Goal: Task Accomplishment & Management: Use online tool/utility

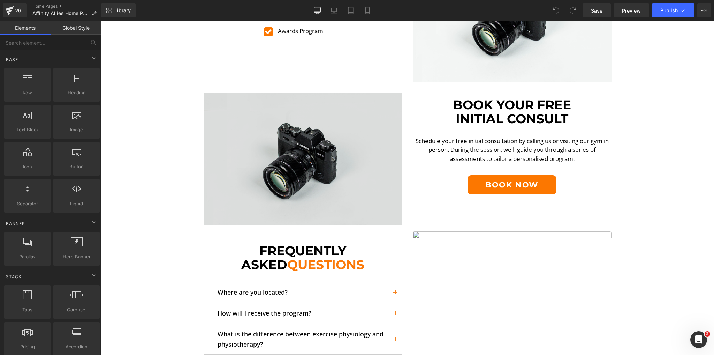
scroll to position [1088, 0]
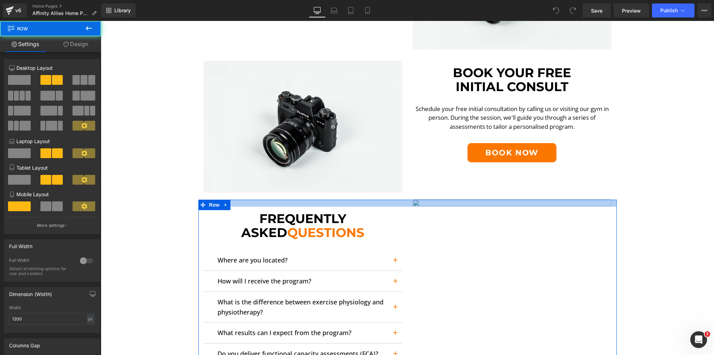
click at [484, 202] on div at bounding box center [407, 202] width 418 height 7
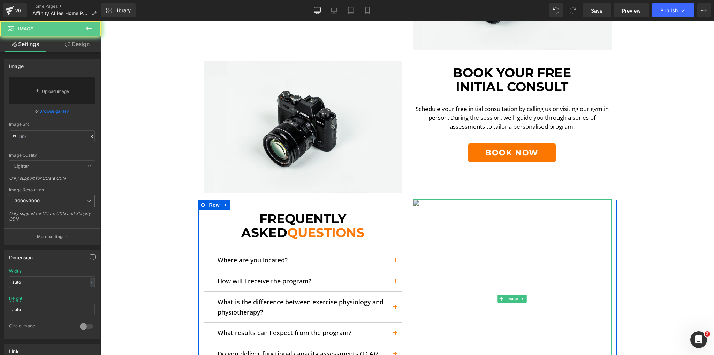
click at [545, 280] on img at bounding box center [512, 298] width 199 height 199
click at [522, 296] on icon at bounding box center [523, 298] width 4 height 4
click at [523, 296] on link at bounding box center [526, 298] width 7 height 8
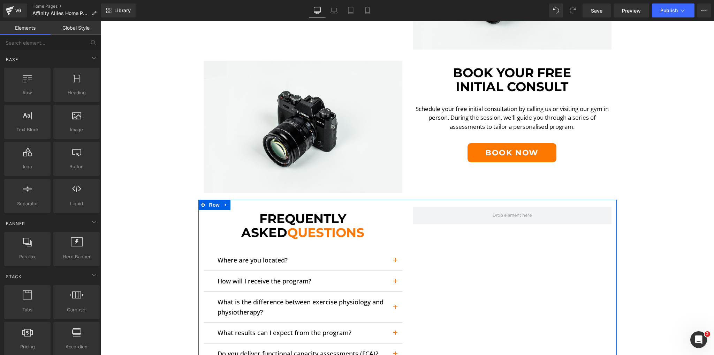
scroll to position [1168, 0]
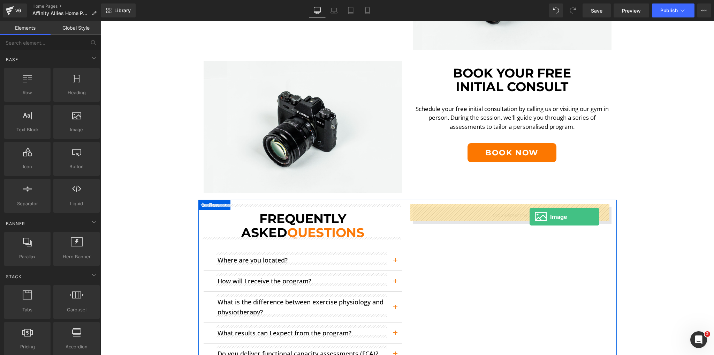
drag, startPoint x: 175, startPoint y: 137, endPoint x: 530, endPoint y: 217, distance: 363.7
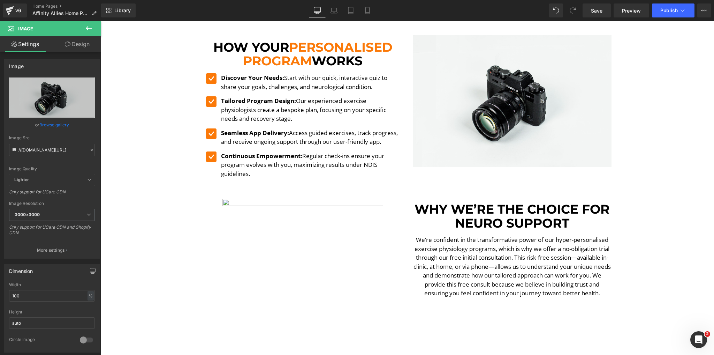
scroll to position [694, 0]
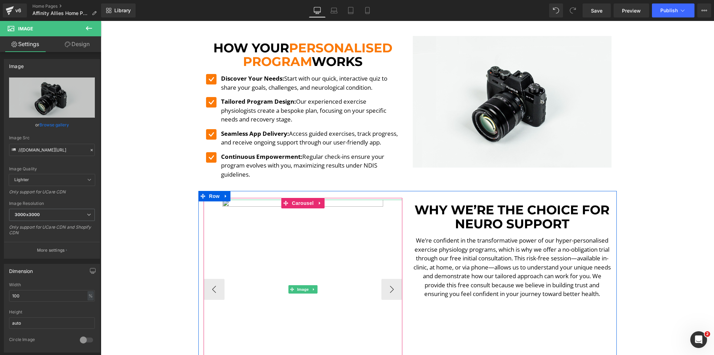
click at [323, 229] on img at bounding box center [302, 288] width 179 height 179
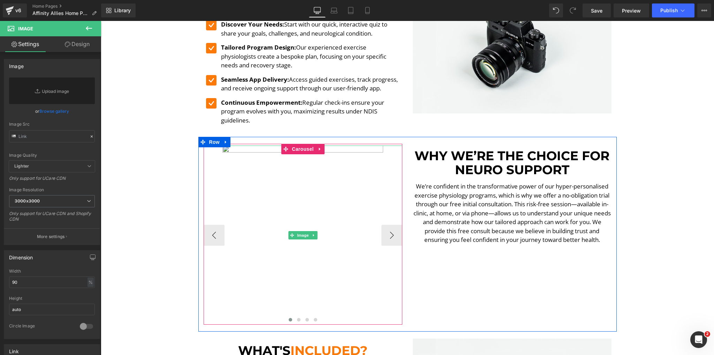
scroll to position [750, 0]
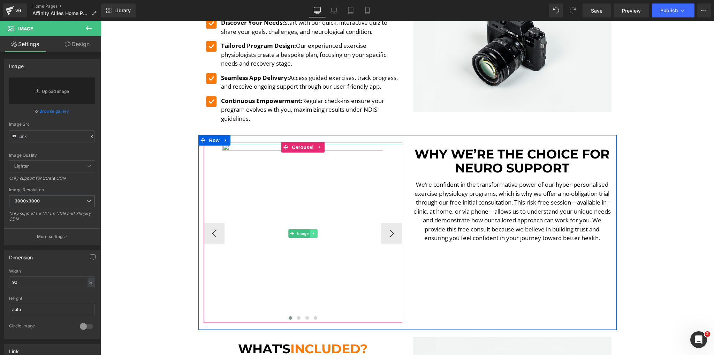
click at [314, 231] on link at bounding box center [313, 233] width 7 height 8
click at [315, 231] on icon at bounding box center [317, 233] width 4 height 4
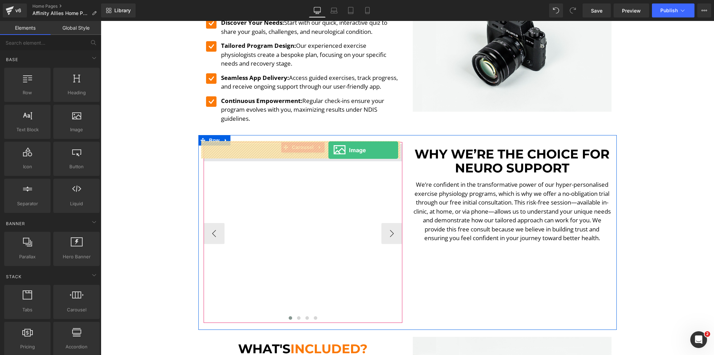
drag, startPoint x: 174, startPoint y: 144, endPoint x: 328, endPoint y: 150, distance: 154.6
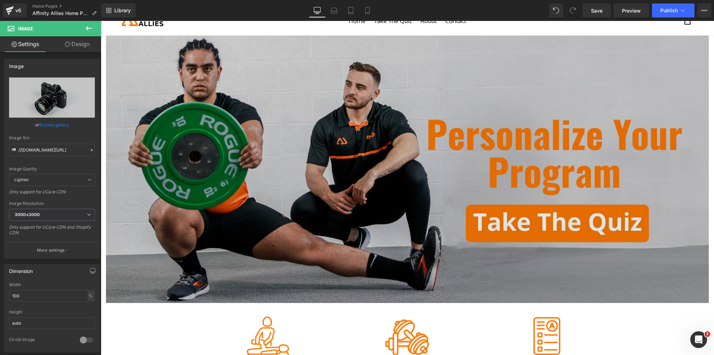
scroll to position [0, 0]
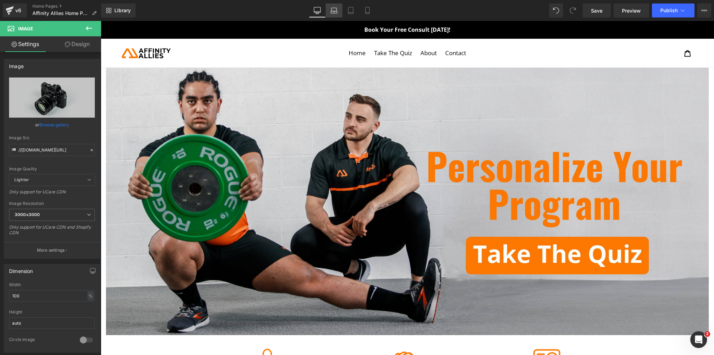
click at [338, 13] on icon at bounding box center [334, 12] width 7 height 2
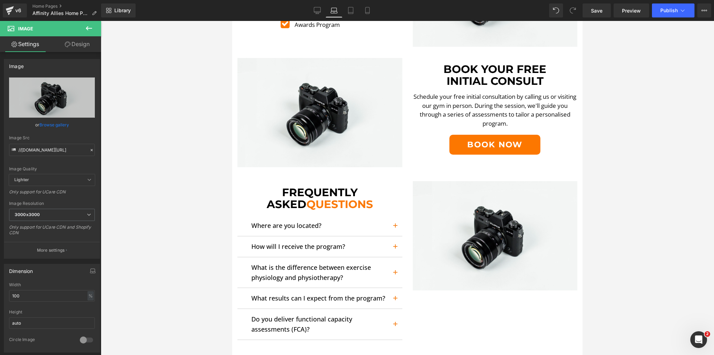
scroll to position [976, 0]
click at [368, 11] on icon at bounding box center [367, 10] width 7 height 7
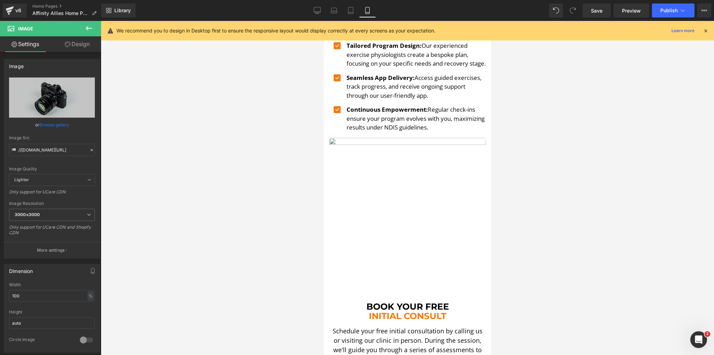
scroll to position [1311, 0]
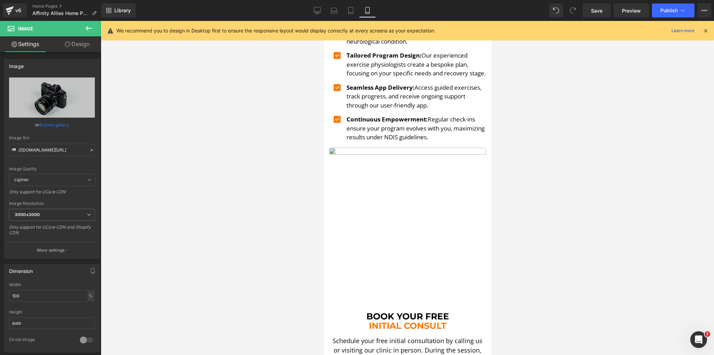
click at [394, 192] on img at bounding box center [407, 225] width 157 height 157
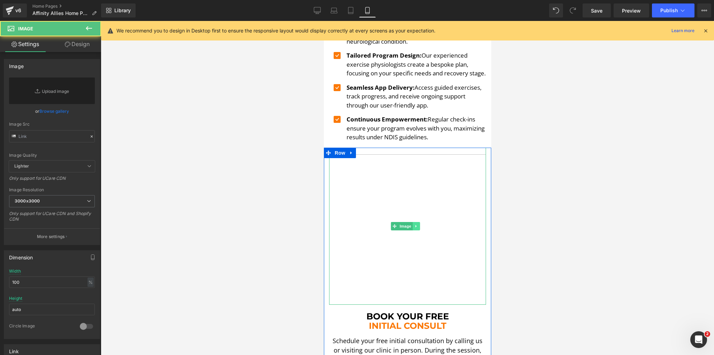
click at [418, 224] on icon at bounding box center [416, 226] width 4 height 4
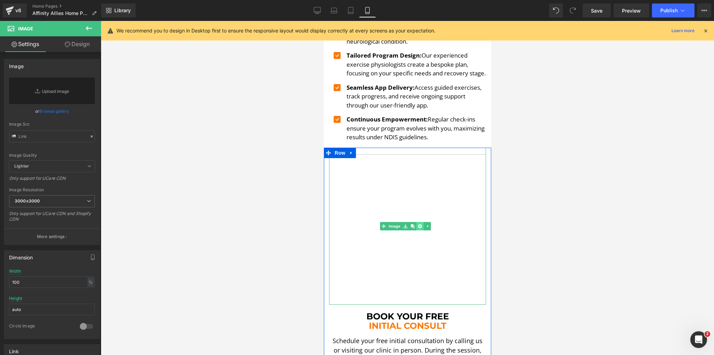
click at [418, 225] on icon at bounding box center [420, 226] width 4 height 4
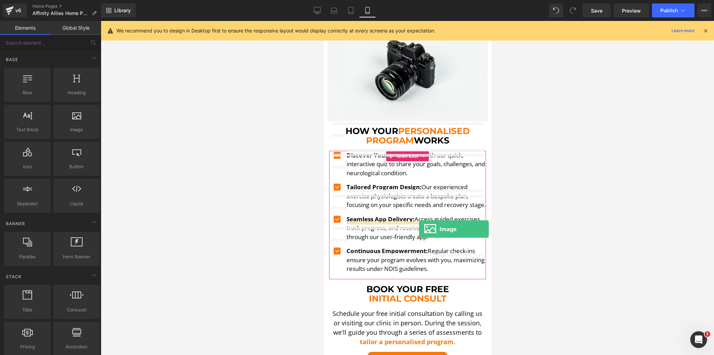
scroll to position [1199, 0]
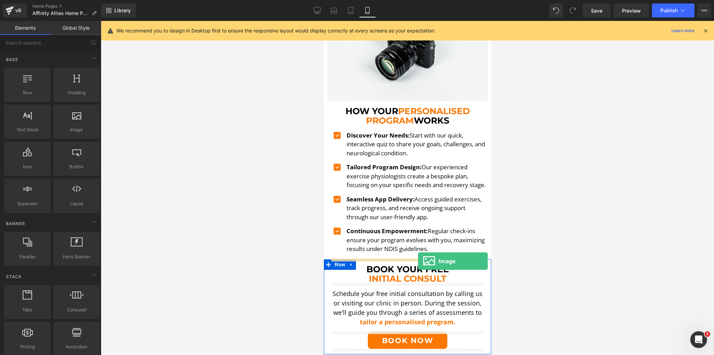
drag, startPoint x: 376, startPoint y: 180, endPoint x: 418, endPoint y: 261, distance: 90.9
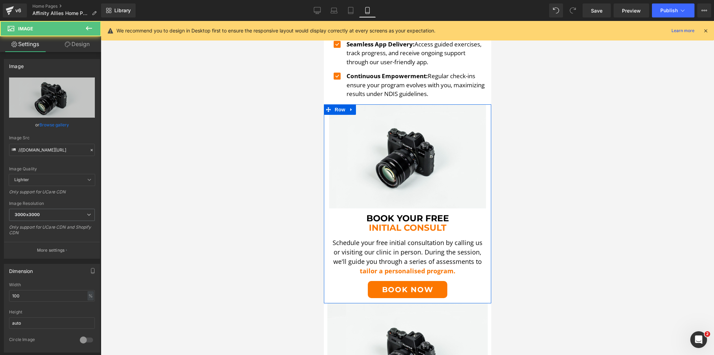
scroll to position [1367, 0]
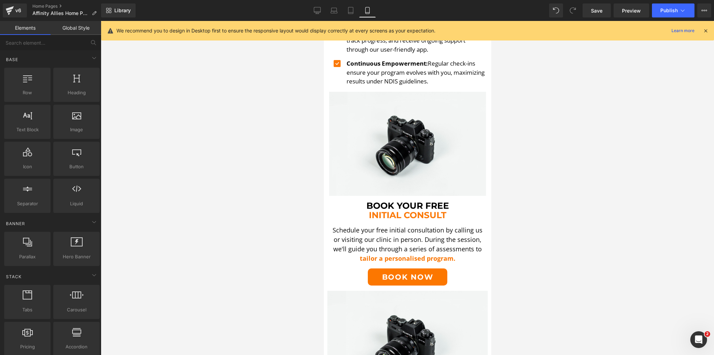
click at [210, 200] on div at bounding box center [407, 188] width 613 height 334
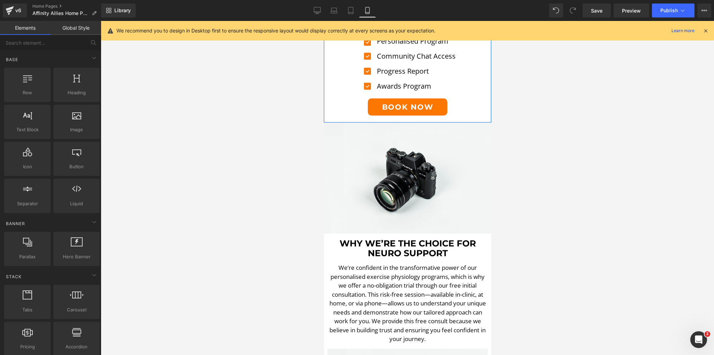
scroll to position [865, 0]
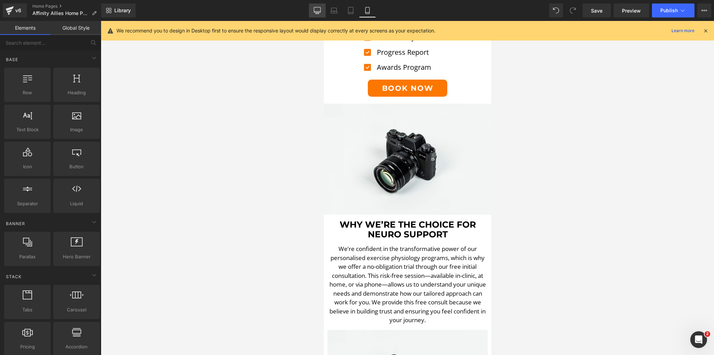
click at [321, 6] on link "Desktop" at bounding box center [317, 10] width 17 height 14
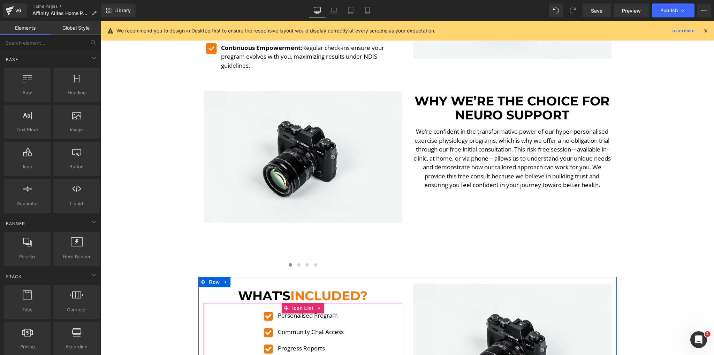
scroll to position [782, 0]
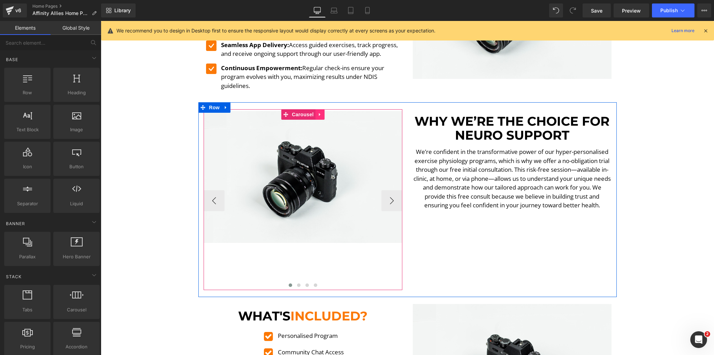
click at [318, 113] on icon at bounding box center [320, 114] width 5 height 5
click at [322, 113] on icon at bounding box center [324, 114] width 5 height 5
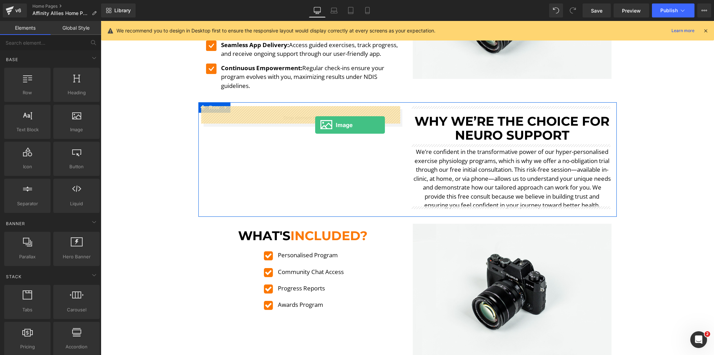
drag, startPoint x: 175, startPoint y: 137, endPoint x: 315, endPoint y: 125, distance: 140.7
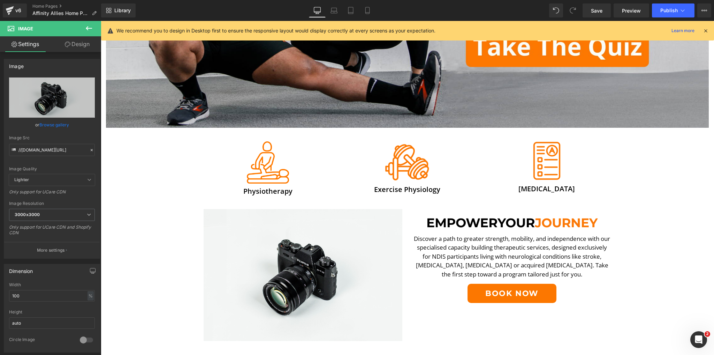
scroll to position [169, 0]
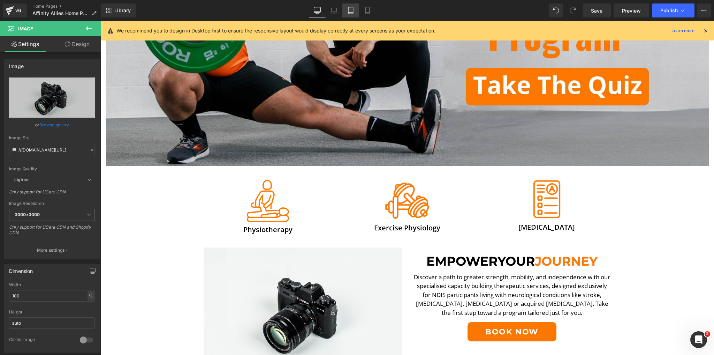
click at [342, 9] on link "Tablet" at bounding box center [350, 10] width 17 height 14
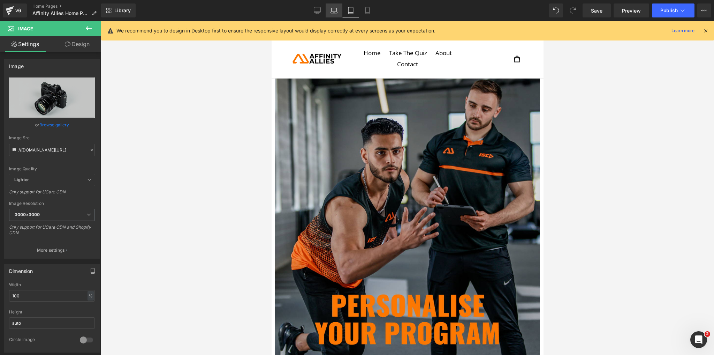
click at [338, 9] on icon at bounding box center [334, 10] width 7 height 7
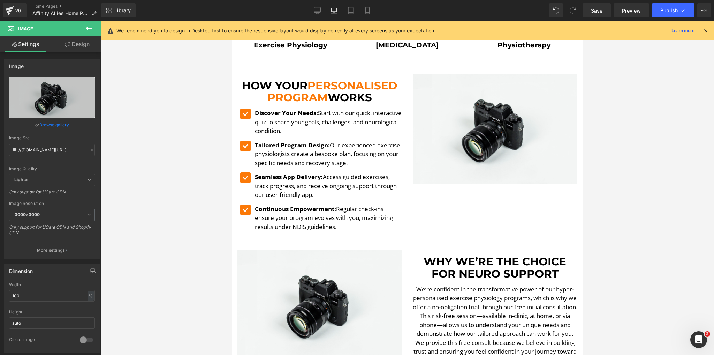
scroll to position [333, 0]
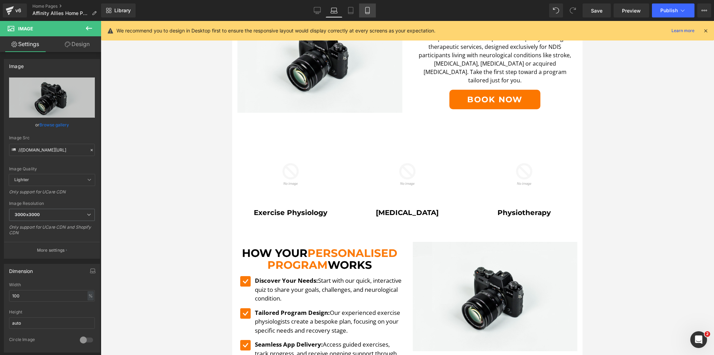
drag, startPoint x: 366, startPoint y: 10, endPoint x: 56, endPoint y: 42, distance: 311.6
click at [366, 10] on icon at bounding box center [367, 10] width 7 height 7
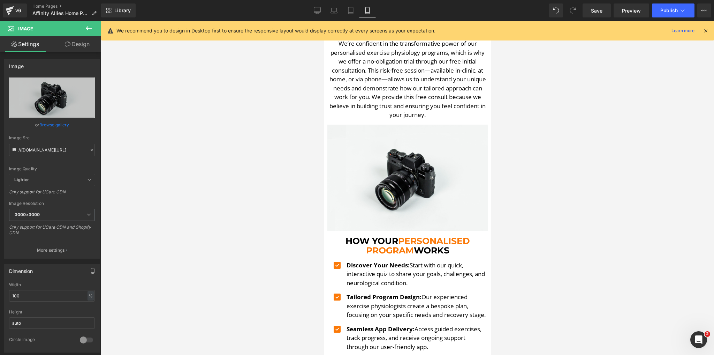
scroll to position [1060, 0]
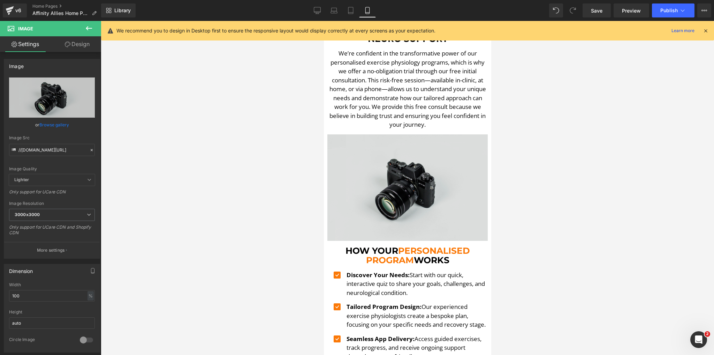
click at [353, 172] on img at bounding box center [407, 187] width 160 height 106
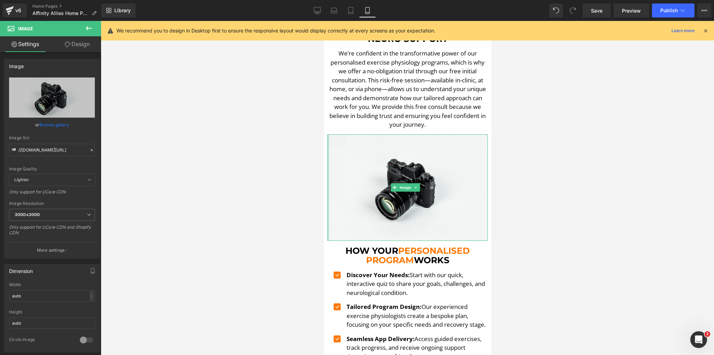
drag, startPoint x: 327, startPoint y: 177, endPoint x: 645, endPoint y: 199, distance: 318.7
click at [324, 178] on html "Skip to content Just added to your cart Qty: View cart ( ) Continue shopping Su…" at bounding box center [407, 155] width 167 height 2388
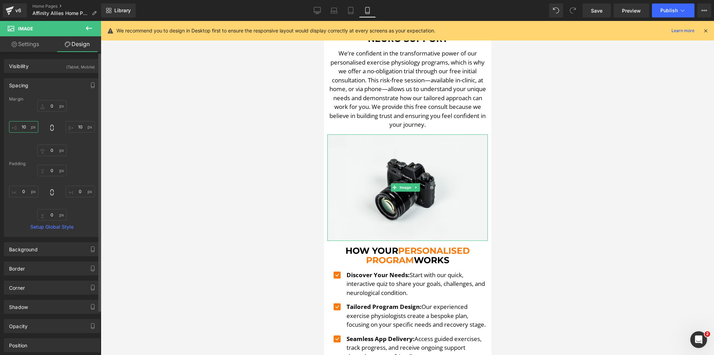
click at [21, 127] on input "text" at bounding box center [23, 127] width 29 height 12
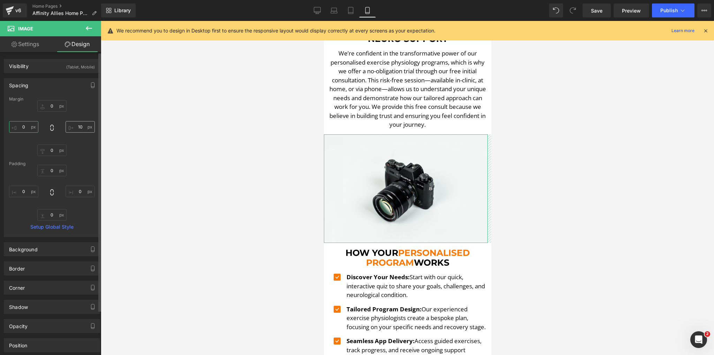
type input "0"
click at [81, 127] on input "text" at bounding box center [80, 127] width 29 height 12
type input "0"
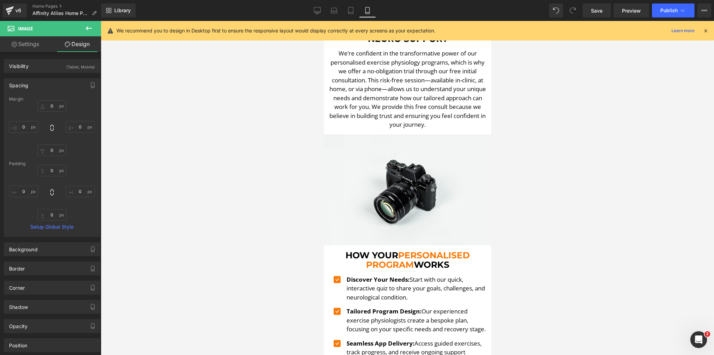
click at [265, 177] on div at bounding box center [407, 188] width 613 height 334
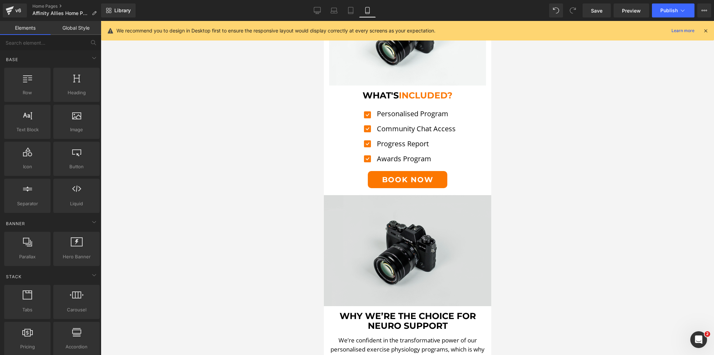
scroll to position [781, 0]
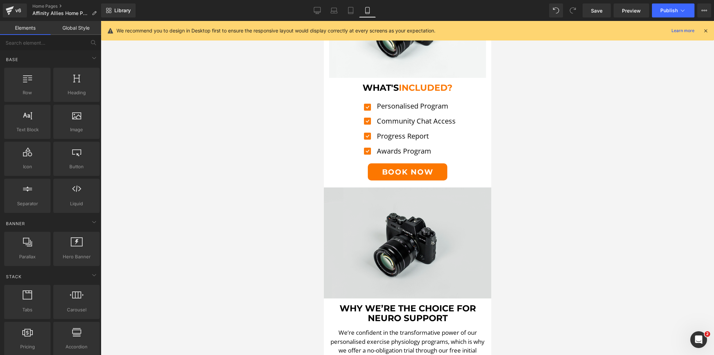
click at [396, 229] on img at bounding box center [407, 242] width 167 height 111
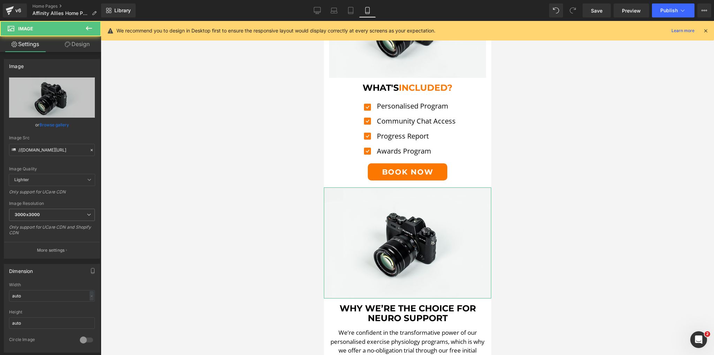
click at [77, 38] on link "Design" at bounding box center [77, 44] width 51 height 16
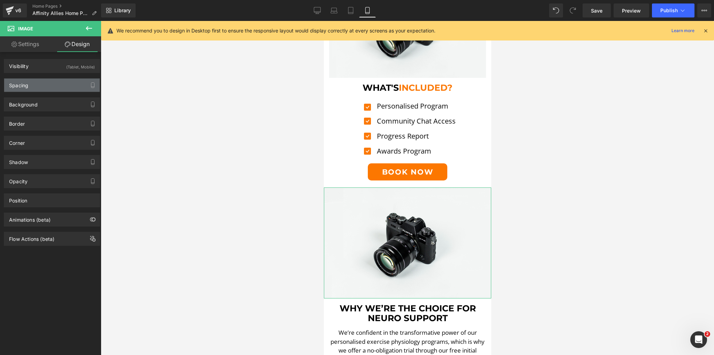
click at [49, 81] on div "Spacing" at bounding box center [52, 84] width 96 height 13
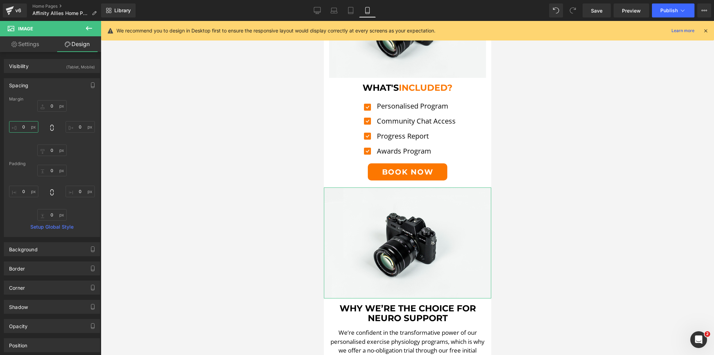
click at [22, 130] on input "0" at bounding box center [23, 127] width 29 height 12
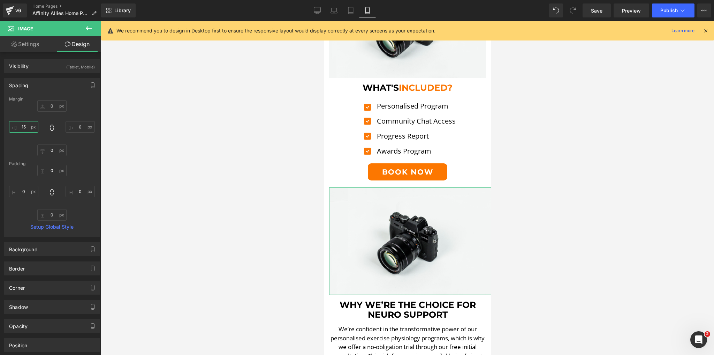
click at [28, 123] on input "15" at bounding box center [23, 127] width 29 height 12
click at [28, 124] on input "15" at bounding box center [23, 127] width 29 height 12
type input "10"
click at [75, 127] on input "0" at bounding box center [80, 127] width 29 height 12
type input "10"
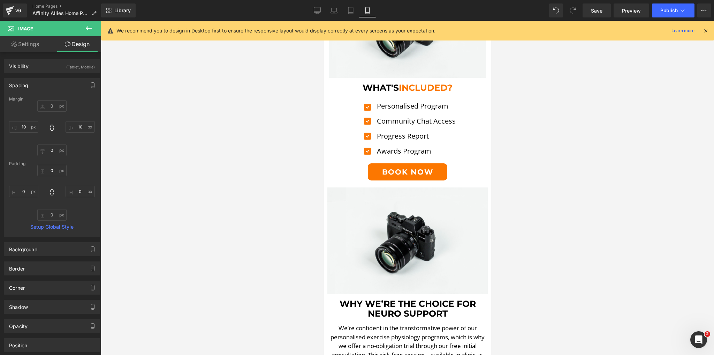
click at [239, 153] on div at bounding box center [407, 188] width 613 height 334
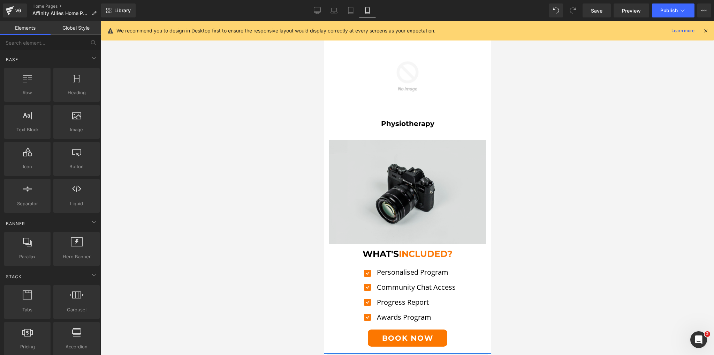
scroll to position [614, 0]
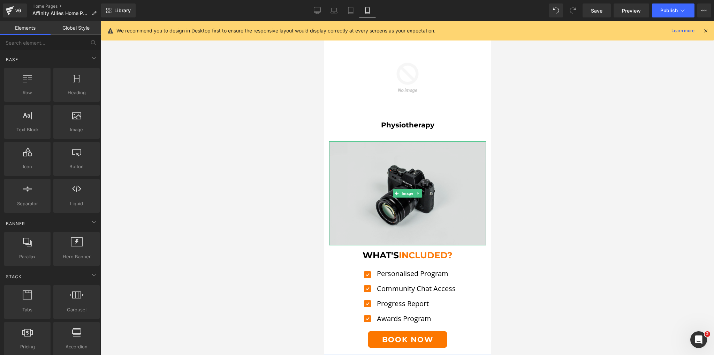
click at [390, 156] on img at bounding box center [407, 193] width 157 height 104
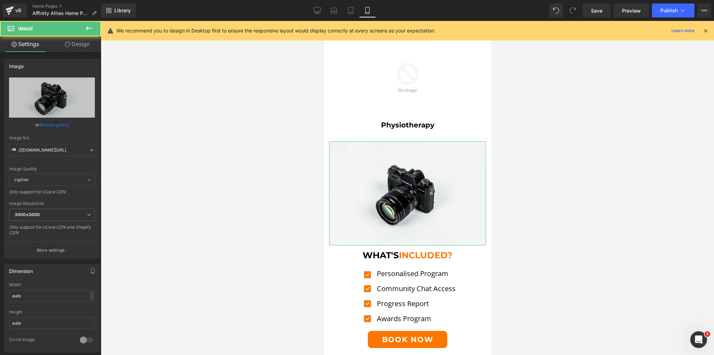
click at [59, 40] on link "Design" at bounding box center [77, 44] width 51 height 16
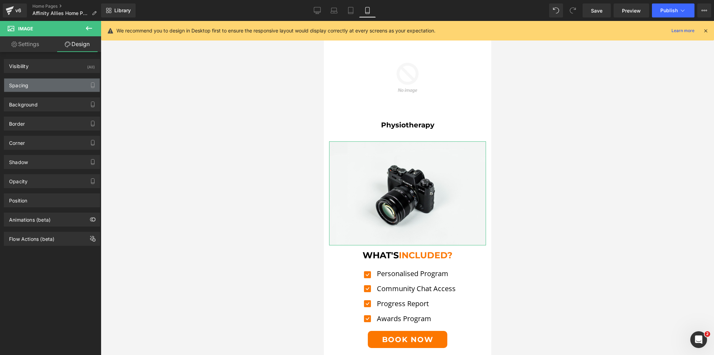
click at [39, 83] on div "Spacing" at bounding box center [52, 84] width 96 height 13
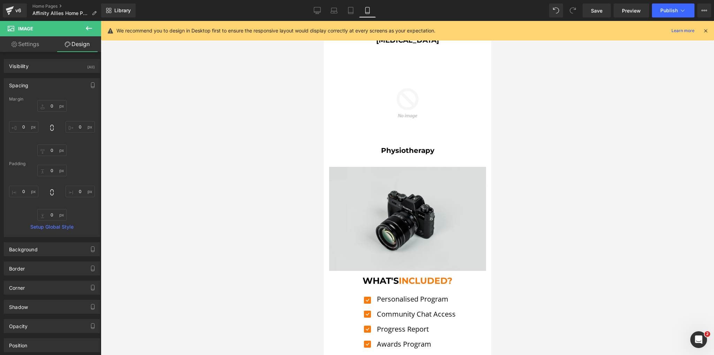
scroll to position [586, 0]
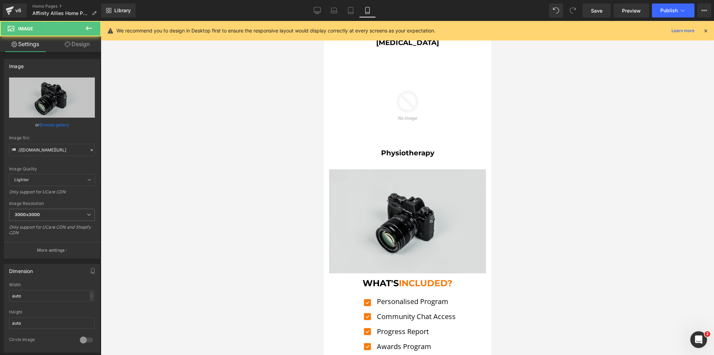
click at [373, 207] on img at bounding box center [407, 221] width 157 height 104
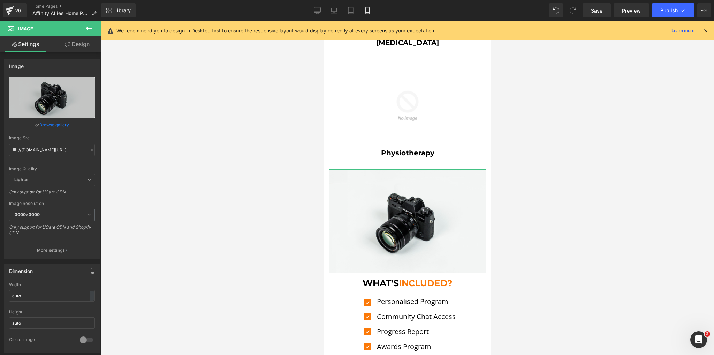
drag, startPoint x: 91, startPoint y: 49, endPoint x: 50, endPoint y: 81, distance: 52.7
click at [91, 49] on link "Design" at bounding box center [77, 44] width 51 height 16
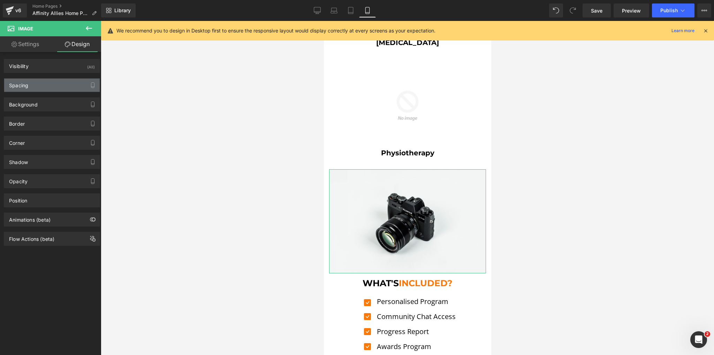
click at [47, 81] on div "Spacing" at bounding box center [52, 84] width 96 height 13
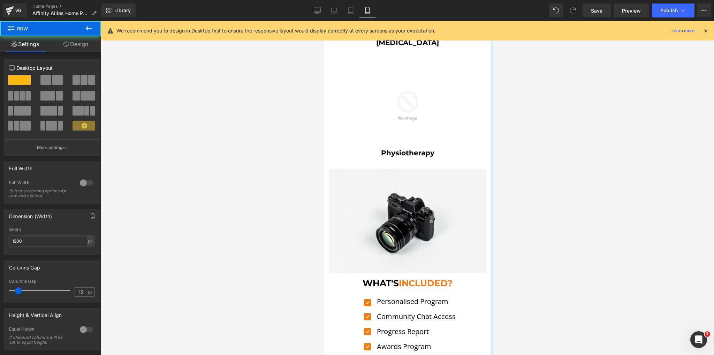
click at [324, 183] on div "Image Physiotherapy Heading Image Exercise Physiology Heading Image Occupationa…" at bounding box center [407, 35] width 167 height 696
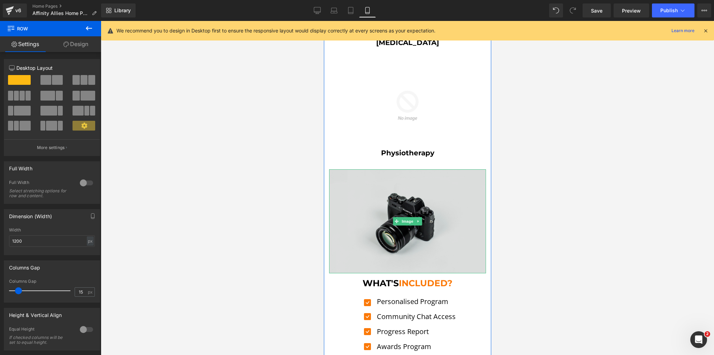
click at [362, 190] on img at bounding box center [407, 221] width 157 height 104
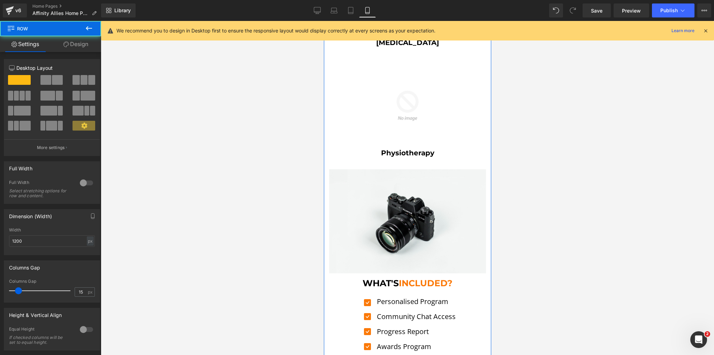
click at [325, 156] on div "Image Physiotherapy Heading Image Exercise Physiology Heading Image Occupationa…" at bounding box center [407, 35] width 167 height 696
click at [69, 44] on link "Design" at bounding box center [76, 44] width 51 height 16
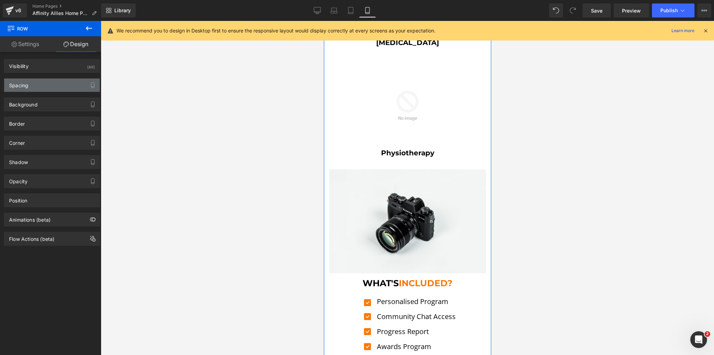
click at [33, 88] on div "Spacing" at bounding box center [52, 84] width 96 height 13
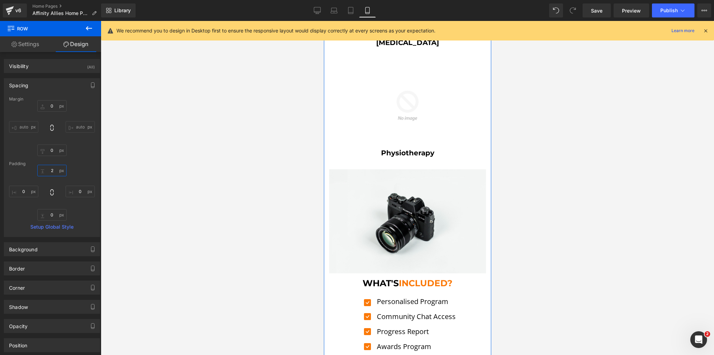
click at [50, 169] on input "2" at bounding box center [51, 171] width 29 height 12
type input "0"
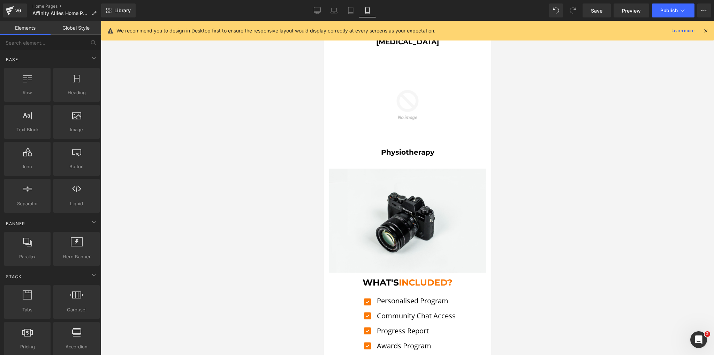
drag, startPoint x: 229, startPoint y: 174, endPoint x: 33, endPoint y: 153, distance: 196.7
click at [229, 174] on div at bounding box center [407, 188] width 613 height 334
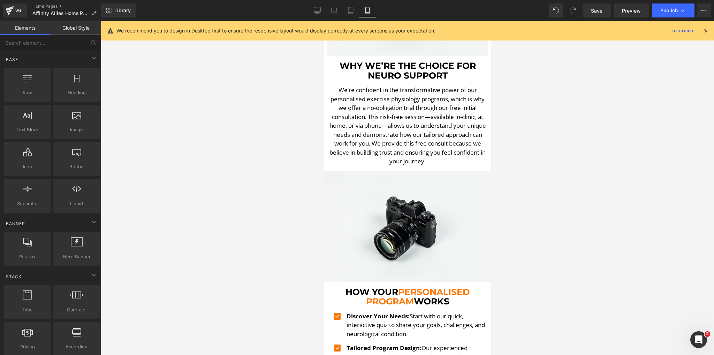
scroll to position [1032, 0]
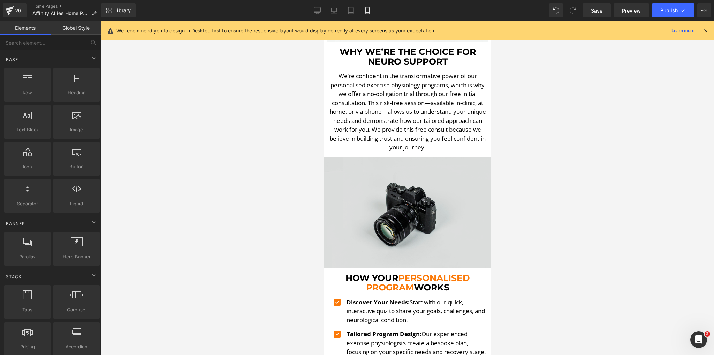
click at [338, 179] on img at bounding box center [407, 212] width 167 height 111
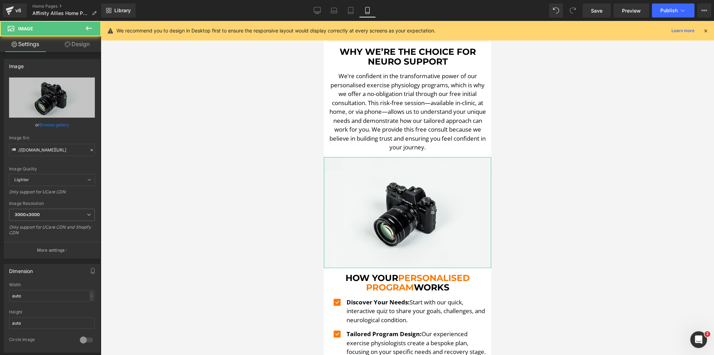
click at [68, 45] on icon at bounding box center [68, 44] width 6 height 6
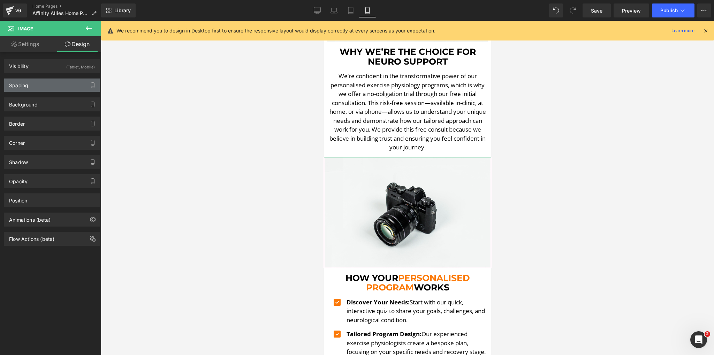
click at [25, 78] on div "Spacing" at bounding box center [18, 83] width 19 height 10
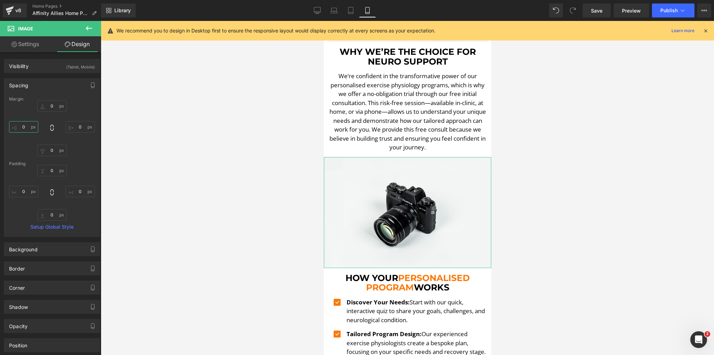
click at [26, 128] on input "0" at bounding box center [23, 127] width 29 height 12
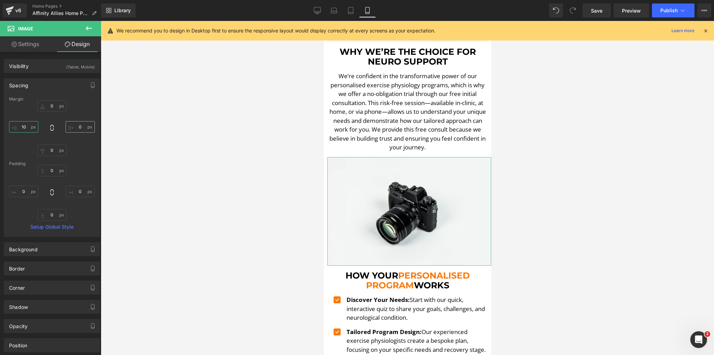
type input "10"
click at [75, 128] on input "0" at bounding box center [80, 127] width 29 height 12
type input "10"
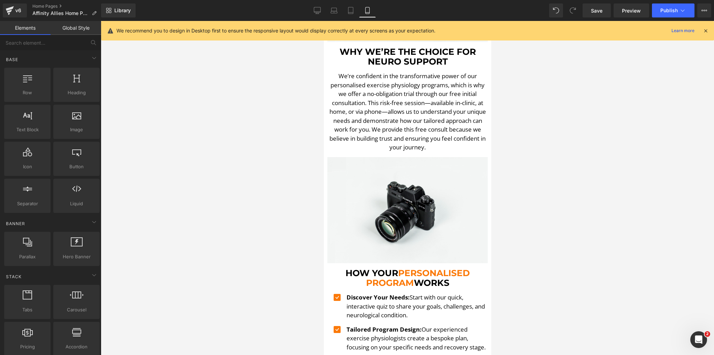
drag, startPoint x: 262, startPoint y: 163, endPoint x: 117, endPoint y: 160, distance: 145.4
click at [262, 163] on div at bounding box center [407, 188] width 613 height 334
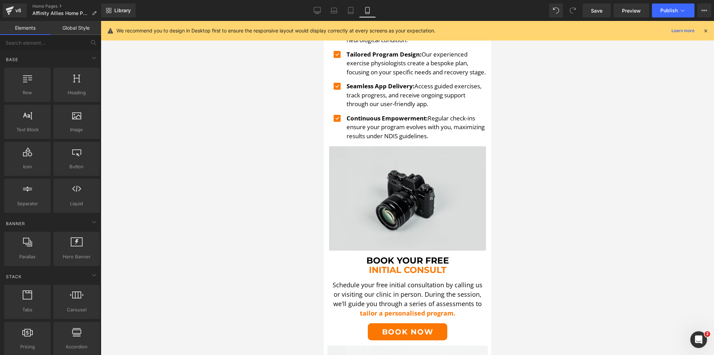
scroll to position [1367, 0]
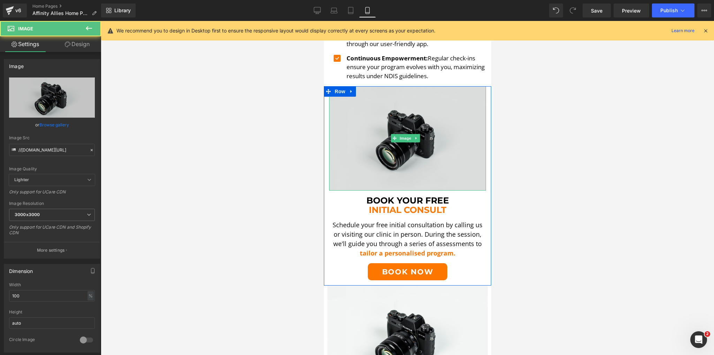
click at [451, 177] on img at bounding box center [407, 138] width 157 height 104
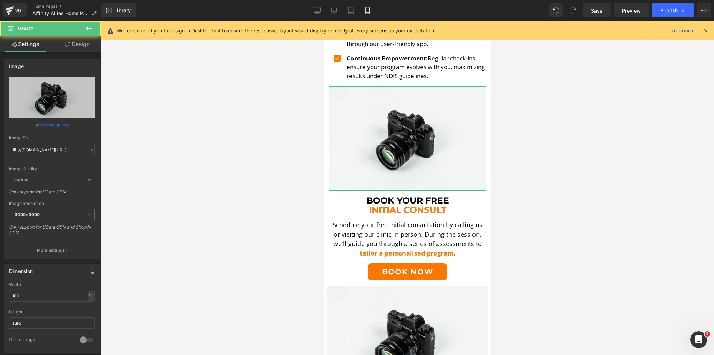
click at [80, 46] on link "Design" at bounding box center [77, 44] width 51 height 16
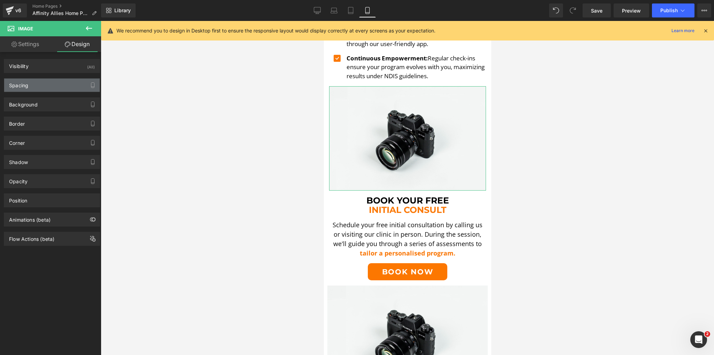
click at [33, 90] on div "Spacing" at bounding box center [52, 84] width 96 height 13
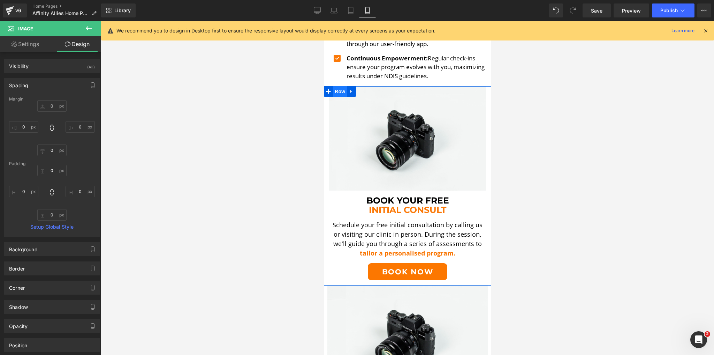
click at [335, 91] on span "Row" at bounding box center [340, 91] width 14 height 10
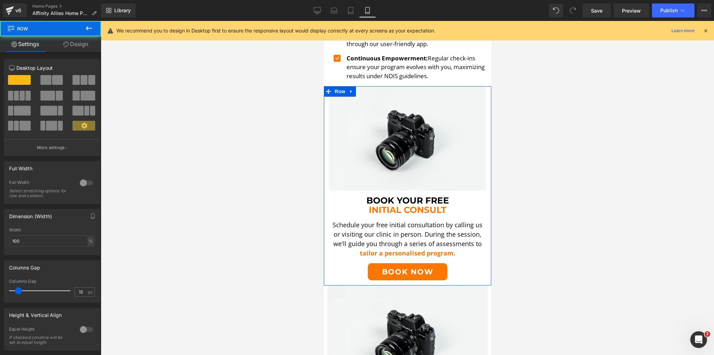
click at [60, 43] on link "Design" at bounding box center [76, 44] width 51 height 16
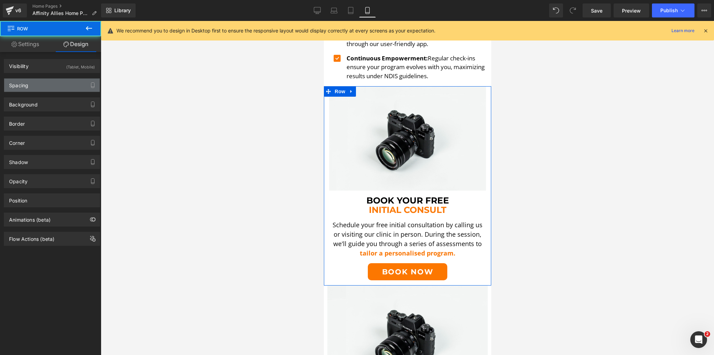
click at [32, 90] on div "Spacing" at bounding box center [52, 84] width 96 height 13
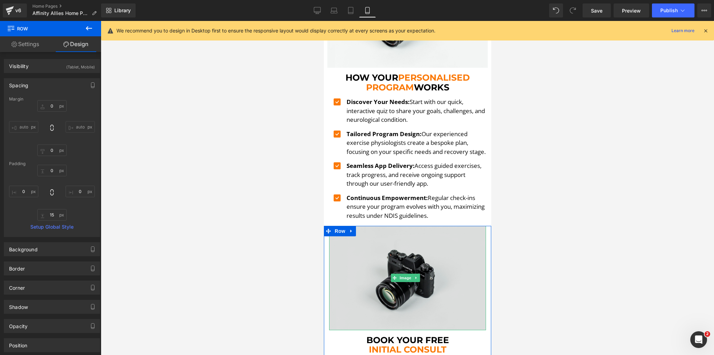
scroll to position [1172, 0]
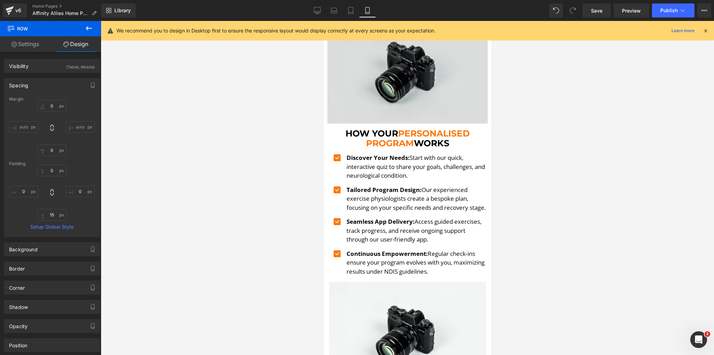
click at [349, 85] on img at bounding box center [407, 70] width 160 height 106
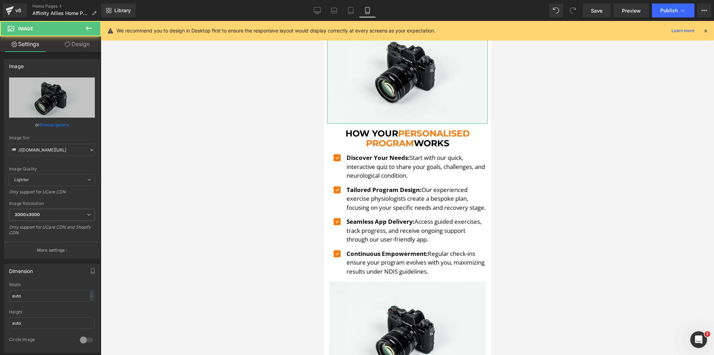
click at [82, 45] on link "Design" at bounding box center [77, 44] width 51 height 16
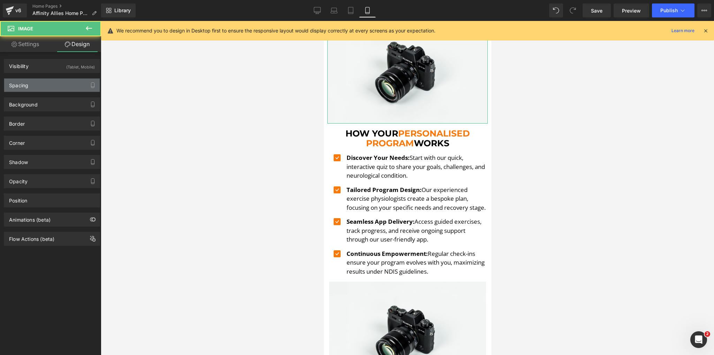
click at [16, 82] on div "Spacing" at bounding box center [18, 83] width 19 height 10
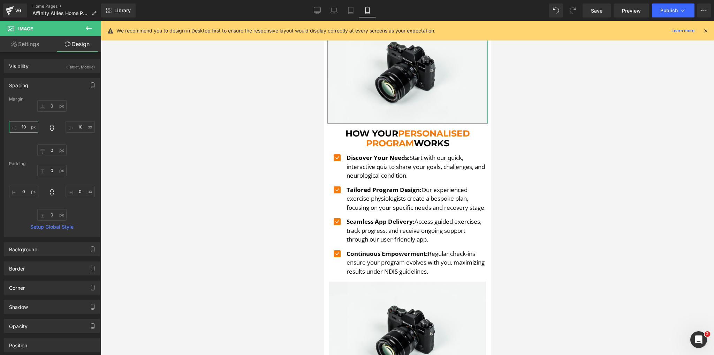
click at [24, 126] on input "text" at bounding box center [23, 127] width 29 height 12
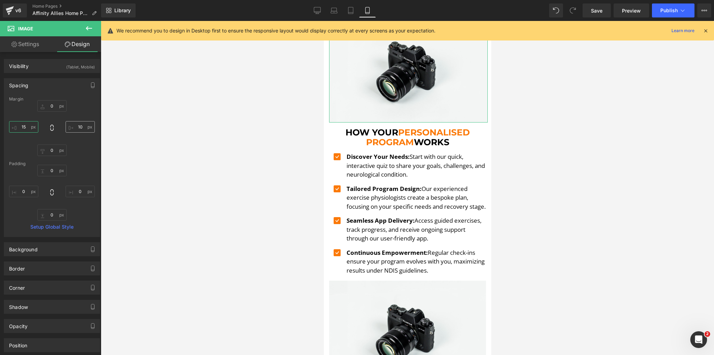
type input "15"
click at [78, 126] on input "text" at bounding box center [80, 127] width 29 height 12
type input "15"
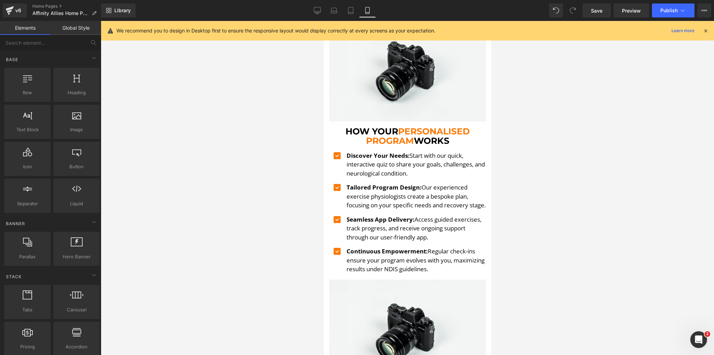
drag, startPoint x: 247, startPoint y: 144, endPoint x: 21, endPoint y: 119, distance: 226.6
click at [247, 144] on div at bounding box center [407, 188] width 613 height 334
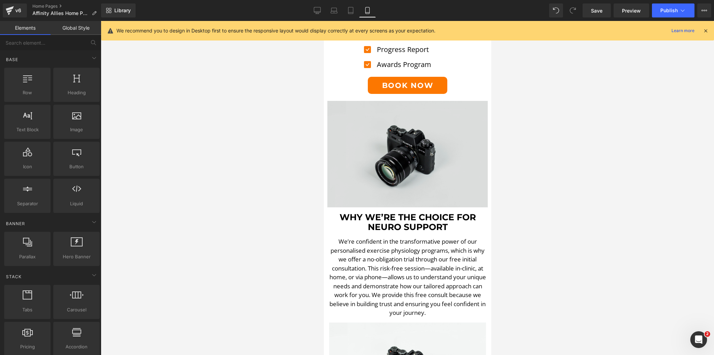
scroll to position [865, 0]
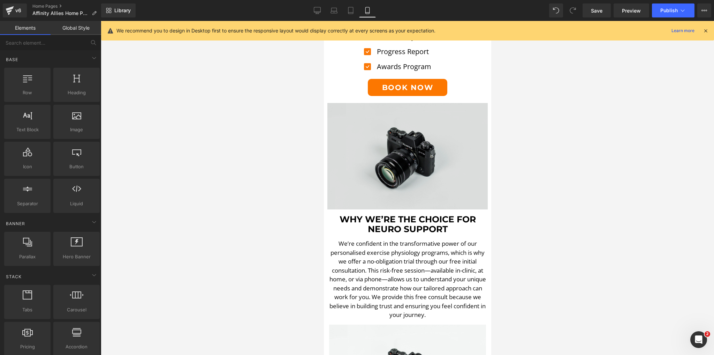
click at [401, 128] on img at bounding box center [407, 156] width 160 height 106
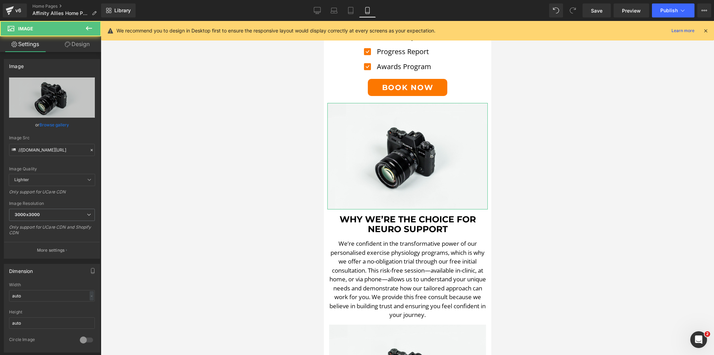
click at [77, 43] on link "Design" at bounding box center [77, 44] width 51 height 16
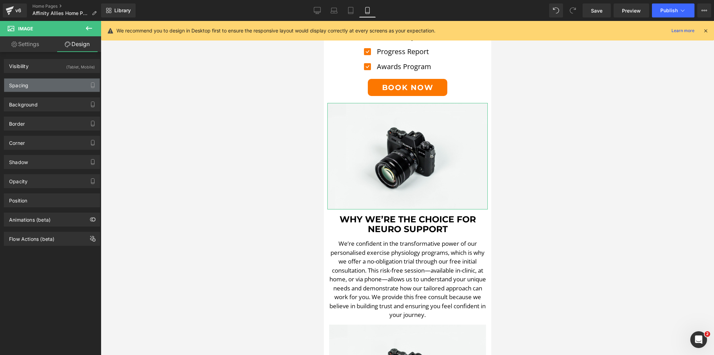
click at [51, 83] on div "Spacing" at bounding box center [52, 84] width 96 height 13
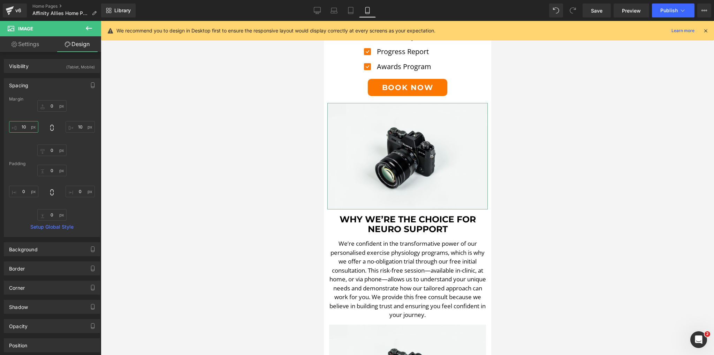
click at [27, 126] on input "10" at bounding box center [23, 127] width 29 height 12
type input "15"
click at [85, 128] on input "10" at bounding box center [80, 127] width 29 height 12
type input "15"
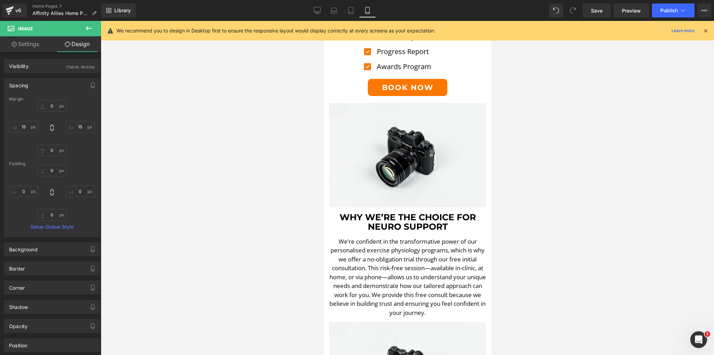
click at [208, 124] on div at bounding box center [407, 188] width 613 height 334
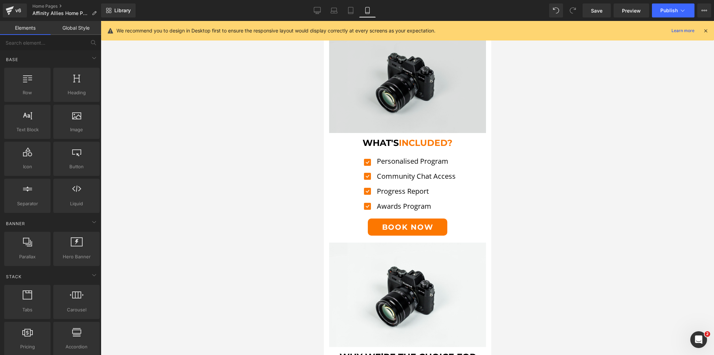
scroll to position [642, 0]
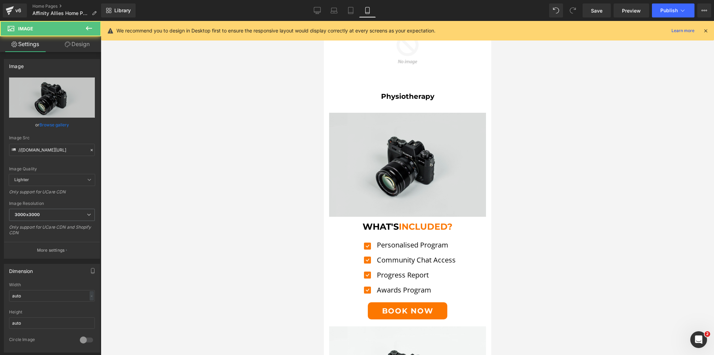
click at [387, 124] on img at bounding box center [407, 165] width 157 height 104
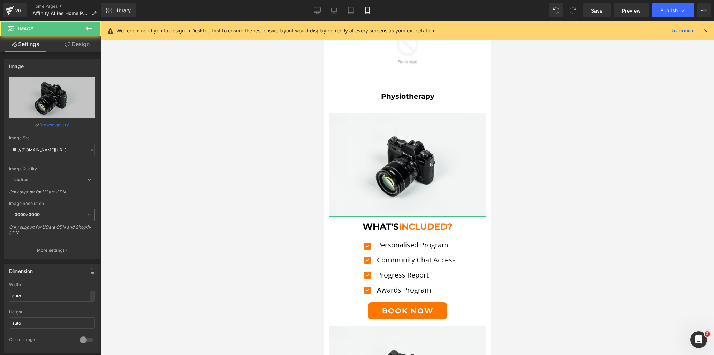
click at [83, 41] on link "Design" at bounding box center [77, 44] width 51 height 16
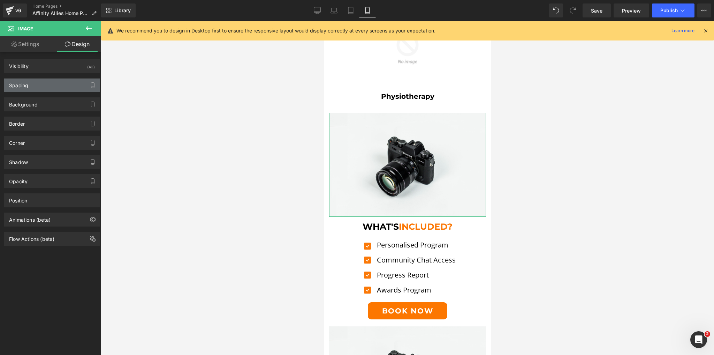
click at [37, 81] on div "Spacing" at bounding box center [52, 84] width 96 height 13
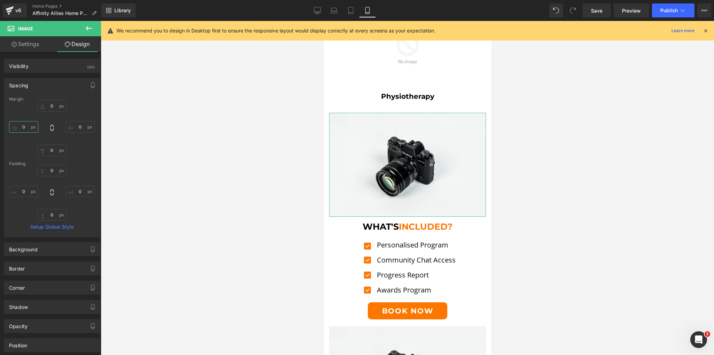
click at [24, 128] on input "text" at bounding box center [23, 127] width 29 height 12
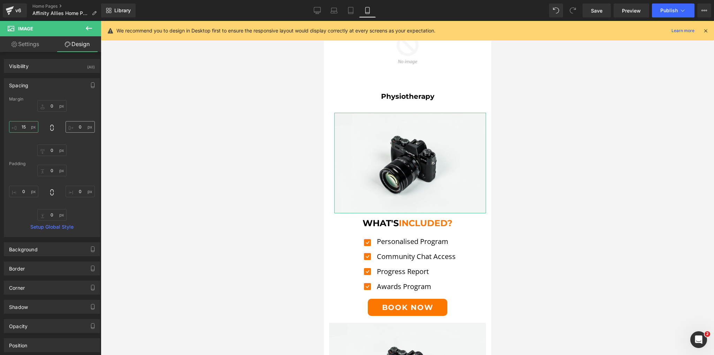
type input "15"
click at [81, 128] on input "0" at bounding box center [80, 127] width 29 height 12
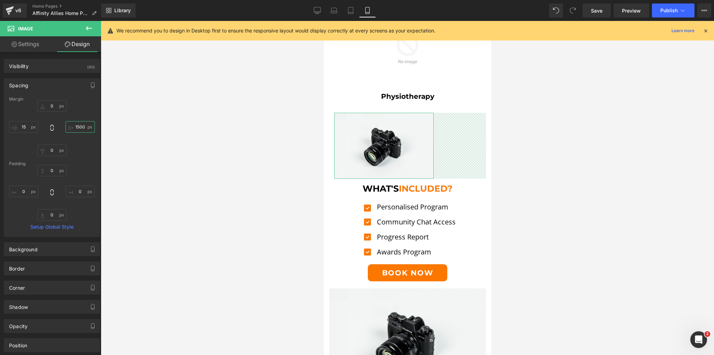
click at [79, 127] on input "1500" at bounding box center [80, 127] width 29 height 12
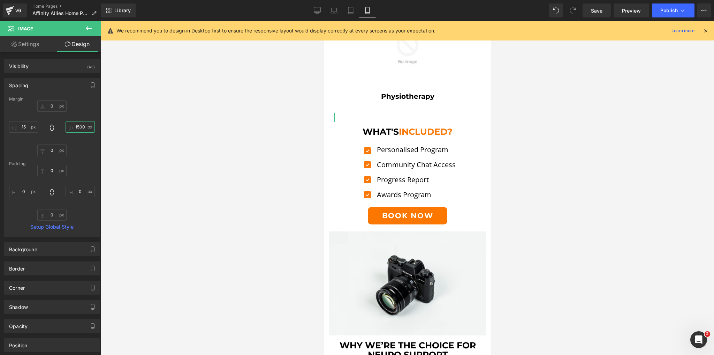
click at [79, 127] on input "1500" at bounding box center [80, 127] width 29 height 12
type input "0"
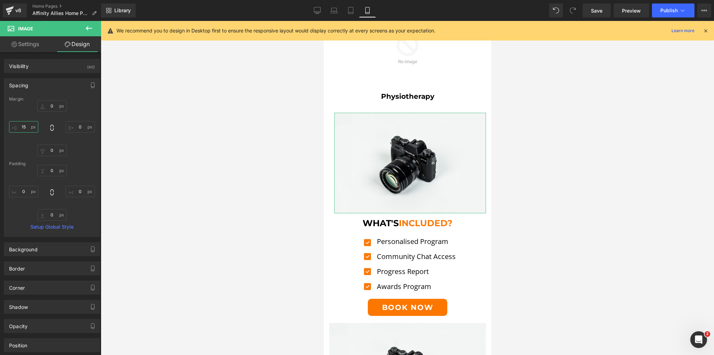
click at [28, 127] on input "15" at bounding box center [23, 127] width 29 height 12
type input "0"
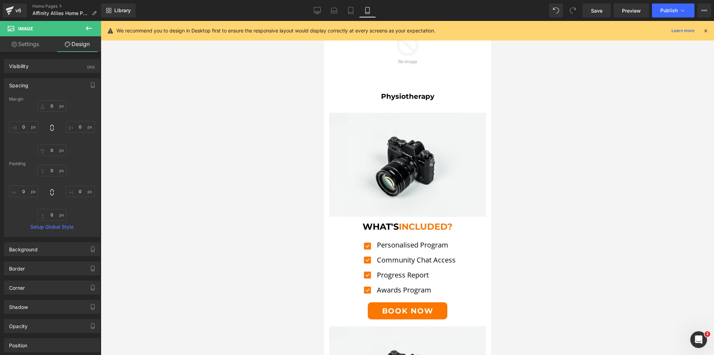
drag, startPoint x: 165, startPoint y: 132, endPoint x: 209, endPoint y: 128, distance: 44.8
click at [165, 132] on div at bounding box center [407, 188] width 613 height 334
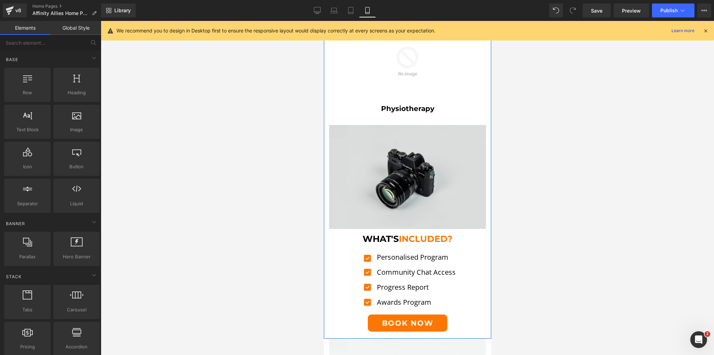
scroll to position [669, 0]
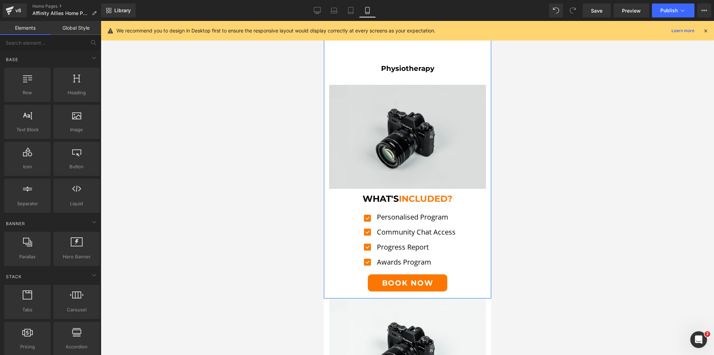
click at [350, 116] on img at bounding box center [407, 137] width 157 height 104
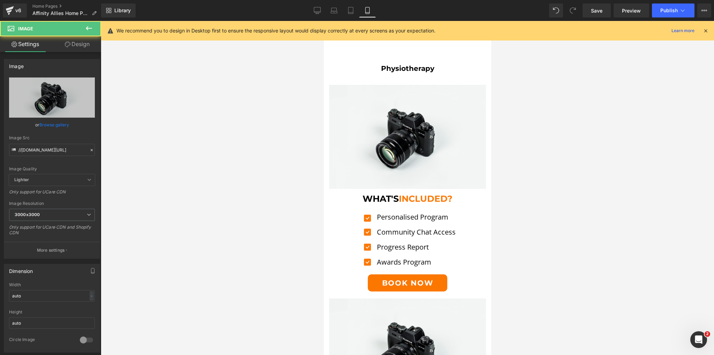
click at [86, 44] on link "Design" at bounding box center [77, 44] width 51 height 16
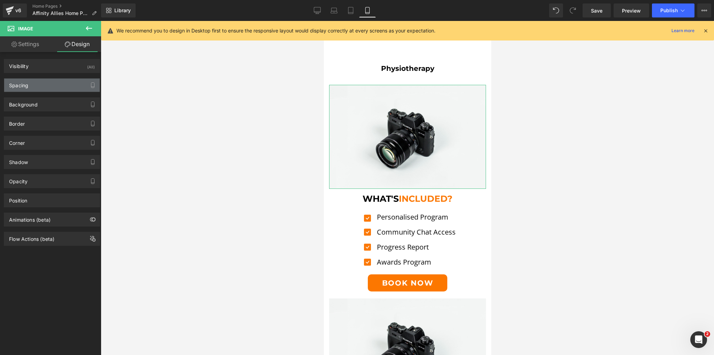
click at [26, 81] on div "Spacing" at bounding box center [18, 83] width 19 height 10
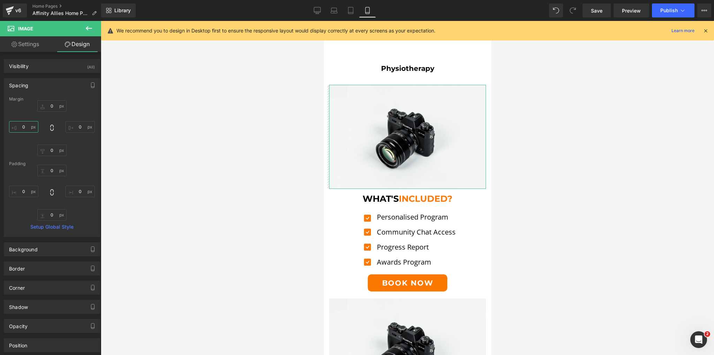
click at [21, 130] on input "text" at bounding box center [23, 127] width 29 height 12
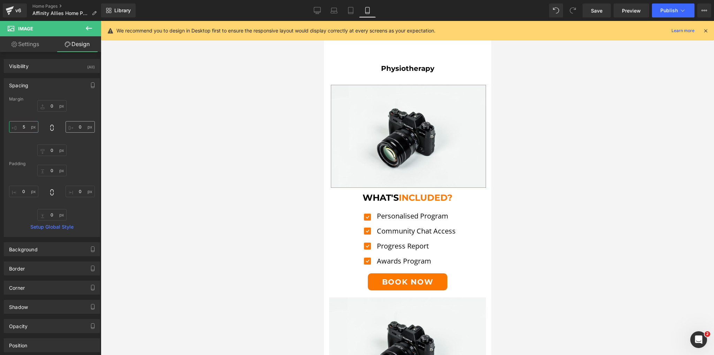
type input "5"
click at [73, 126] on input "text" at bounding box center [80, 127] width 29 height 12
type input "5"
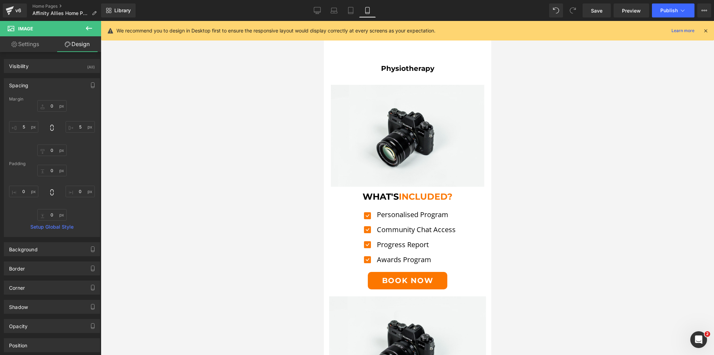
click at [156, 123] on div at bounding box center [407, 188] width 613 height 334
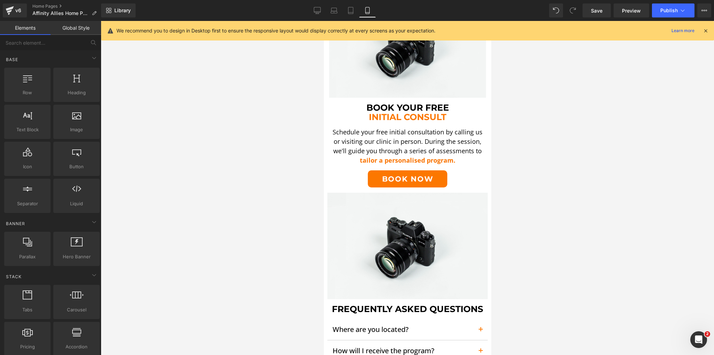
scroll to position [1450, 0]
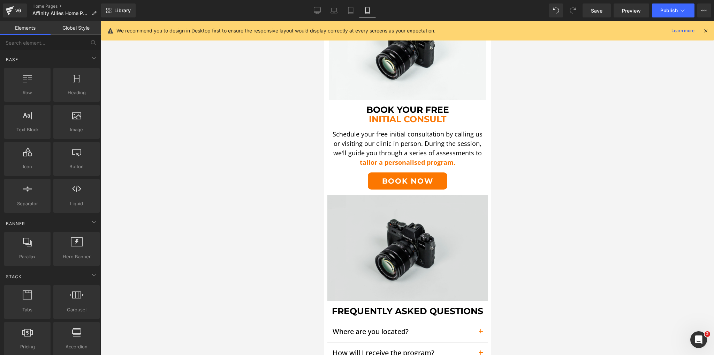
click at [346, 202] on img at bounding box center [407, 248] width 160 height 106
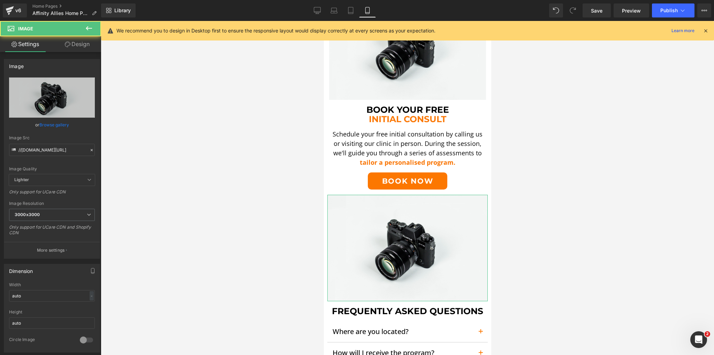
click at [85, 40] on link "Design" at bounding box center [77, 44] width 51 height 16
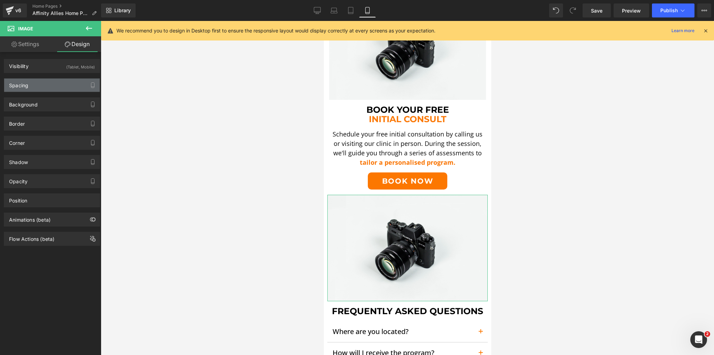
click at [35, 87] on div "Spacing" at bounding box center [52, 84] width 96 height 13
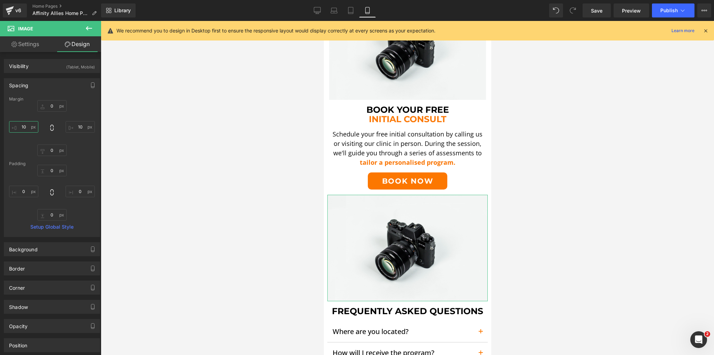
click at [24, 127] on input "10" at bounding box center [23, 127] width 29 height 12
type input "15"
click at [81, 124] on input "10" at bounding box center [80, 127] width 29 height 12
type input "15"
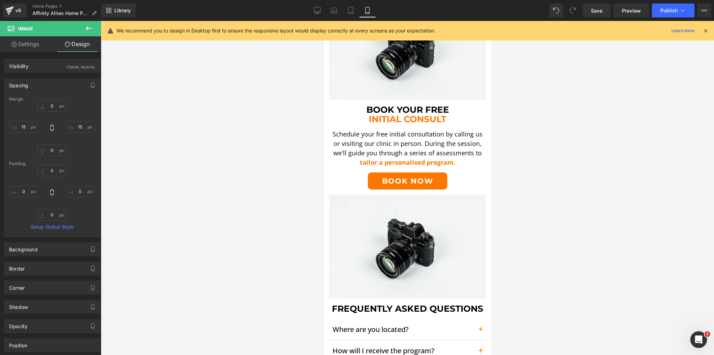
click at [172, 134] on div at bounding box center [407, 188] width 613 height 334
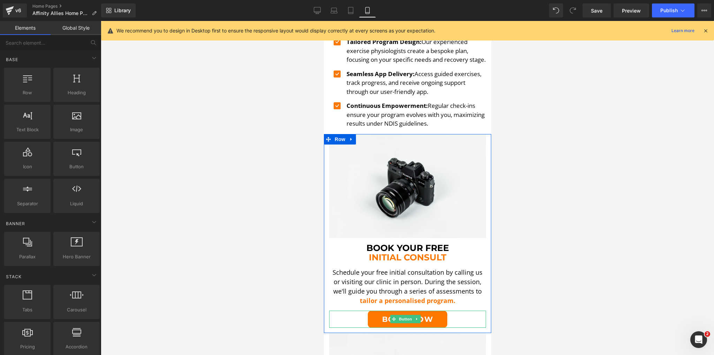
scroll to position [1311, 0]
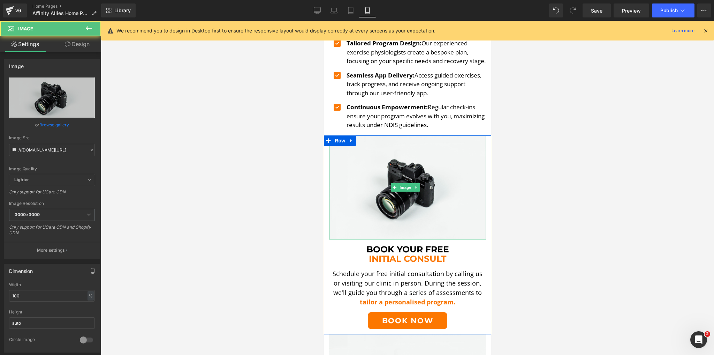
click at [380, 180] on img at bounding box center [407, 187] width 157 height 104
click at [75, 45] on link "Design" at bounding box center [77, 44] width 51 height 16
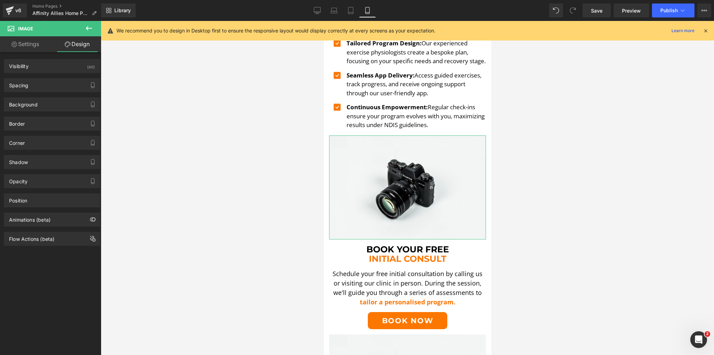
click at [46, 77] on div "Spacing Margin 0 0 0 0 Padding 0 0 0 0 Setup Global Style" at bounding box center [52, 82] width 104 height 19
click at [46, 81] on div "Spacing" at bounding box center [52, 84] width 96 height 13
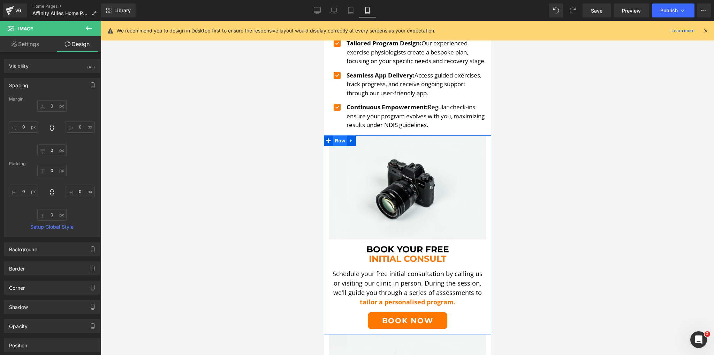
click at [339, 139] on span "Row" at bounding box center [340, 140] width 14 height 10
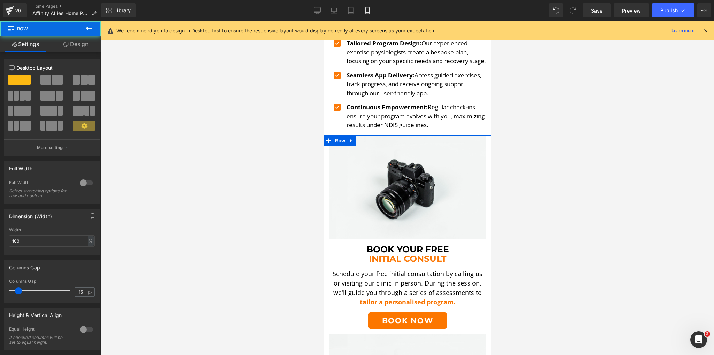
click at [80, 39] on link "Design" at bounding box center [76, 44] width 51 height 16
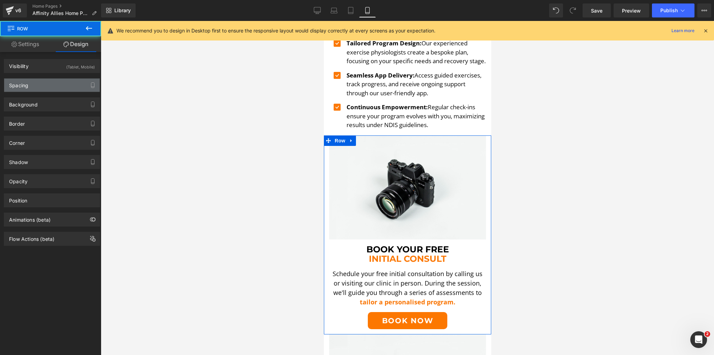
click at [41, 84] on div "Spacing" at bounding box center [52, 84] width 96 height 13
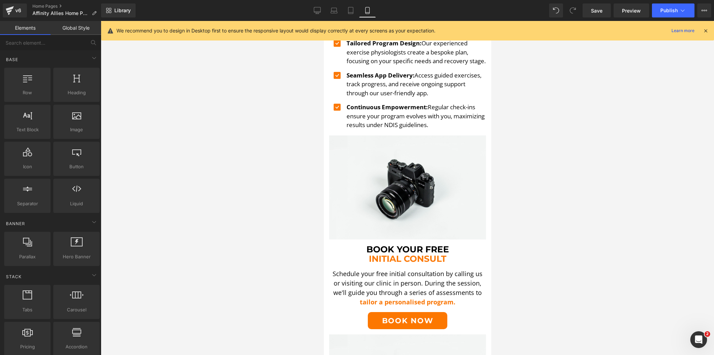
drag, startPoint x: 197, startPoint y: 126, endPoint x: 24, endPoint y: 122, distance: 172.6
click at [197, 126] on div at bounding box center [407, 188] width 613 height 334
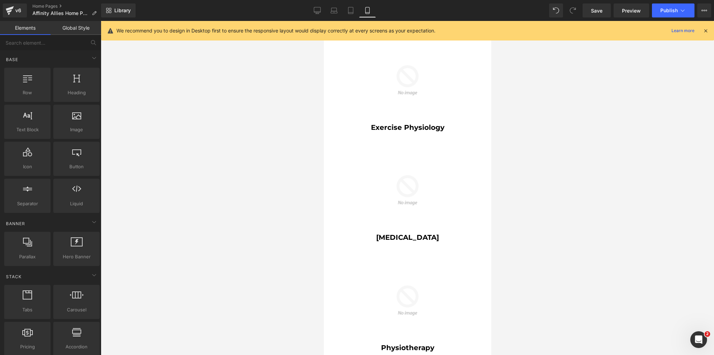
scroll to position [0, 0]
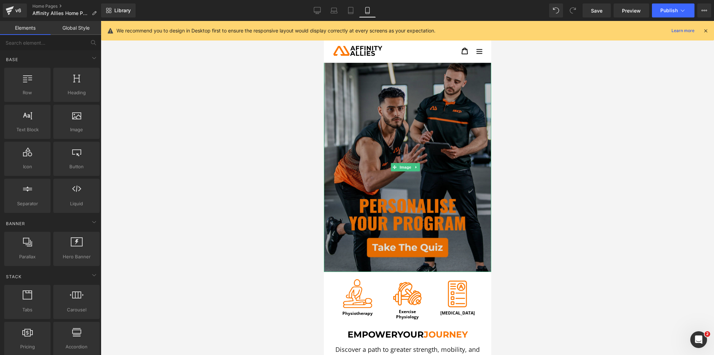
click at [374, 129] on img at bounding box center [407, 166] width 167 height 209
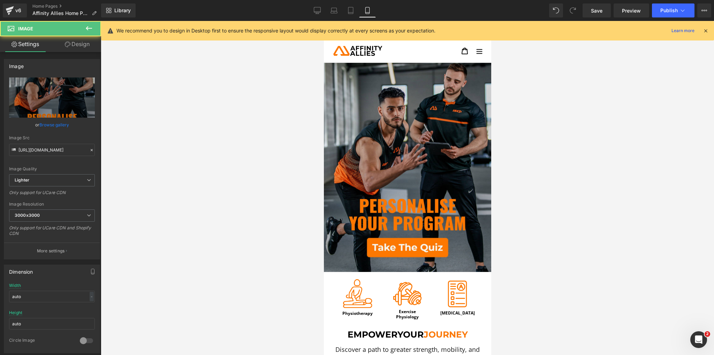
click at [202, 110] on div at bounding box center [407, 188] width 613 height 334
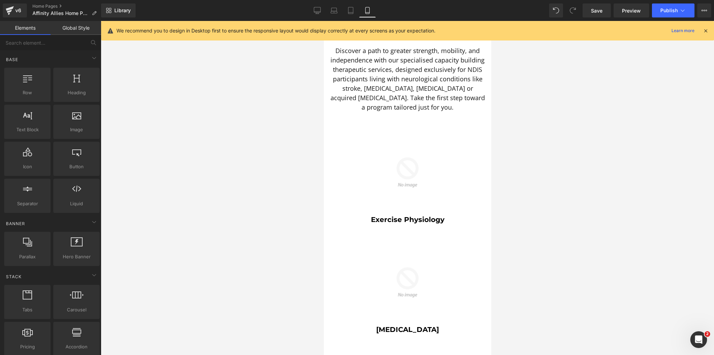
scroll to position [335, 0]
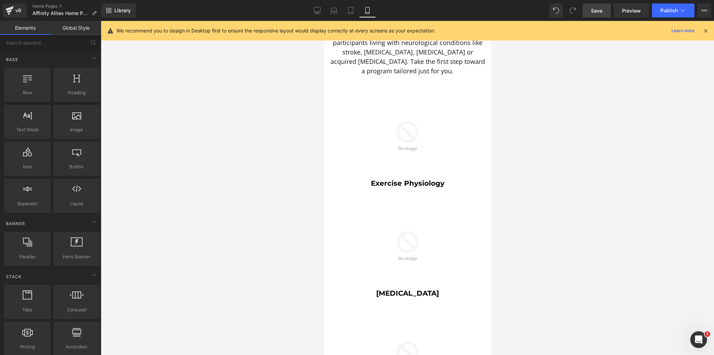
click at [593, 10] on span "Save" at bounding box center [597, 10] width 12 height 7
click at [339, 12] on link "Tablet" at bounding box center [343, 10] width 17 height 14
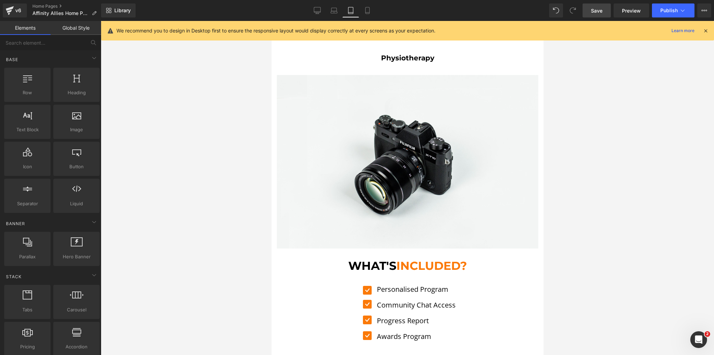
scroll to position [1004, 0]
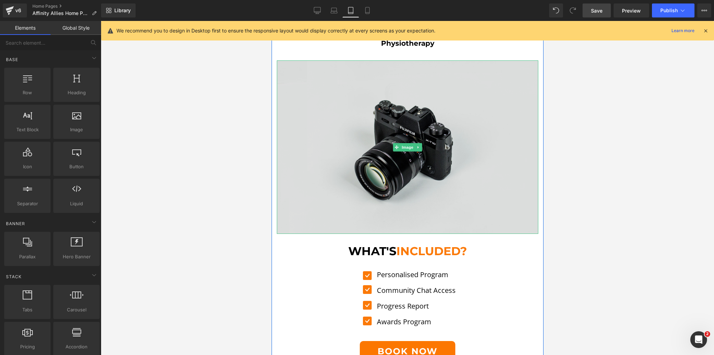
click at [389, 148] on img at bounding box center [407, 146] width 262 height 173
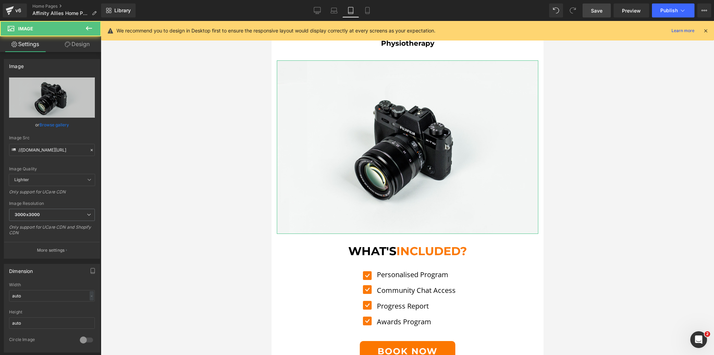
click at [86, 50] on link "Design" at bounding box center [77, 44] width 51 height 16
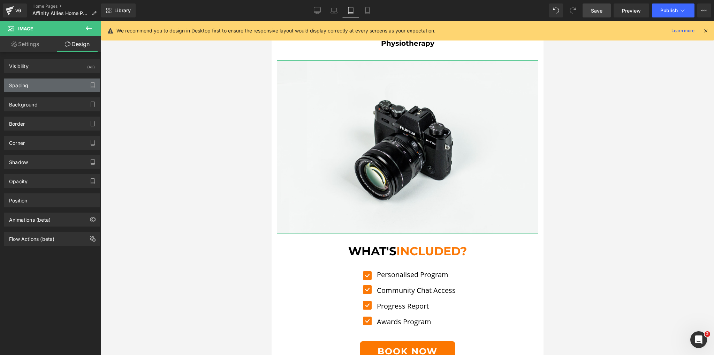
click at [37, 86] on div "Spacing" at bounding box center [52, 84] width 96 height 13
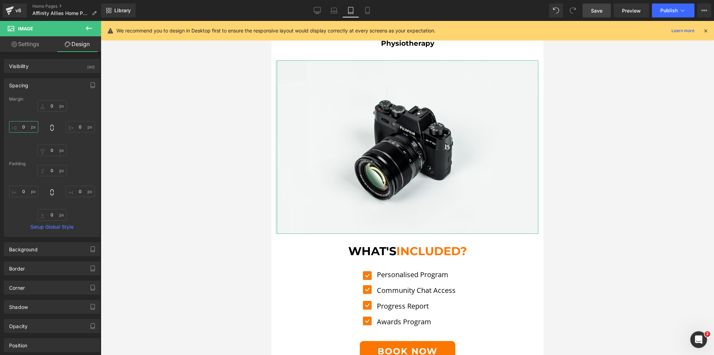
click at [26, 127] on input "0" at bounding box center [23, 127] width 29 height 12
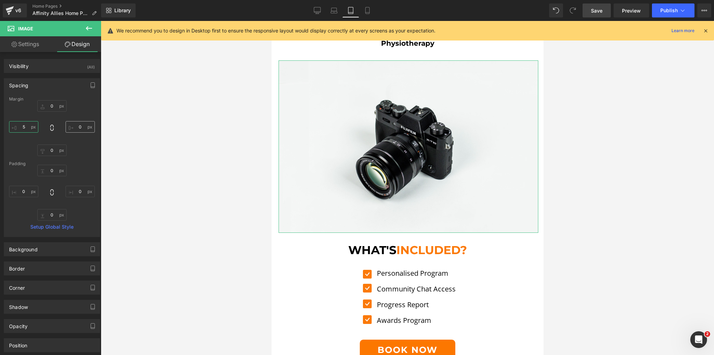
type input "5"
click at [77, 126] on input "0" at bounding box center [80, 127] width 29 height 12
type input "5"
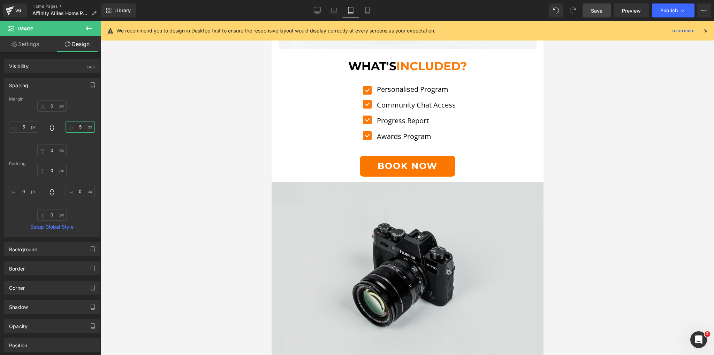
scroll to position [1199, 0]
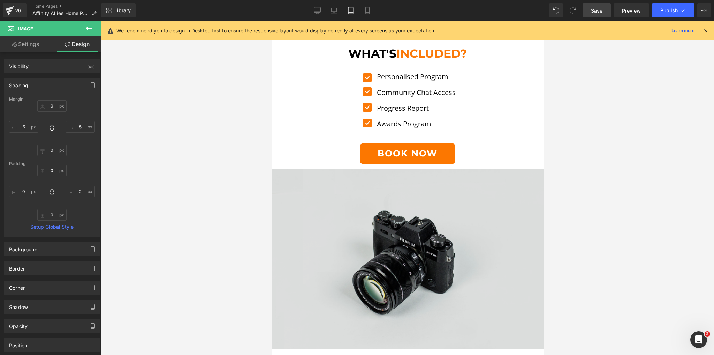
click at [362, 226] on img at bounding box center [407, 256] width 272 height 185
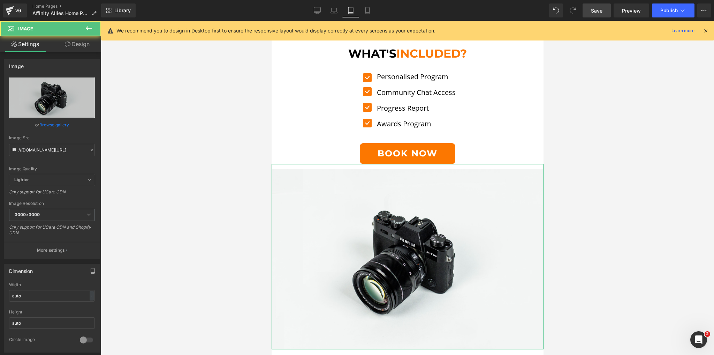
click at [75, 44] on link "Design" at bounding box center [77, 44] width 51 height 16
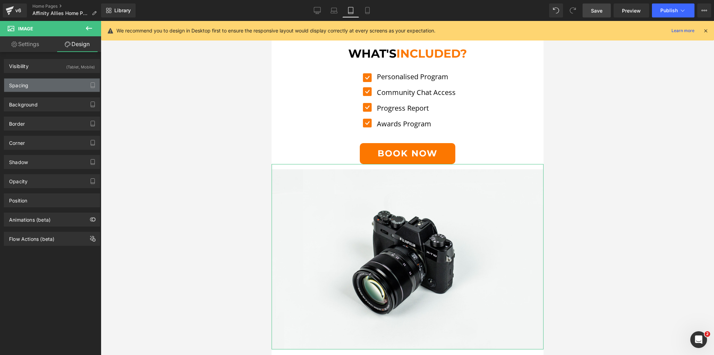
click at [40, 82] on div "Spacing" at bounding box center [52, 84] width 96 height 13
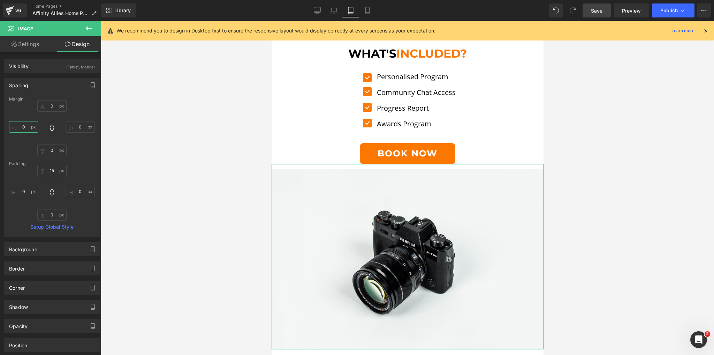
click at [25, 126] on input "0" at bounding box center [23, 127] width 29 height 12
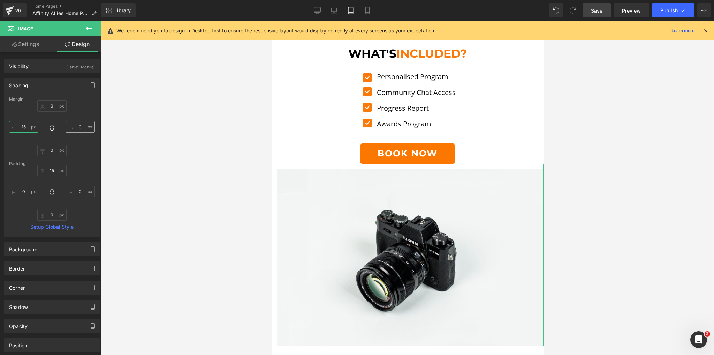
type input "15"
click at [76, 128] on input "0" at bounding box center [80, 127] width 29 height 12
type input "15"
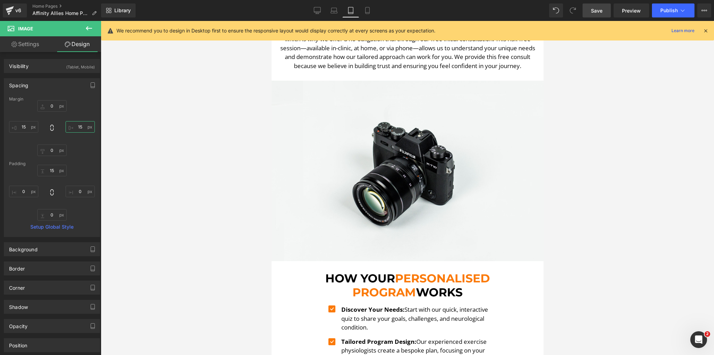
scroll to position [1562, 0]
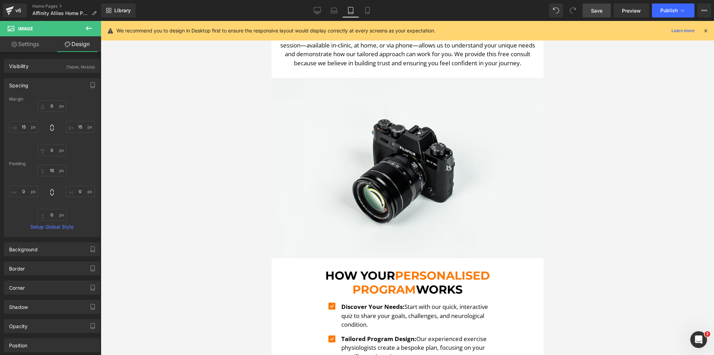
click at [347, 184] on img at bounding box center [407, 168] width 272 height 180
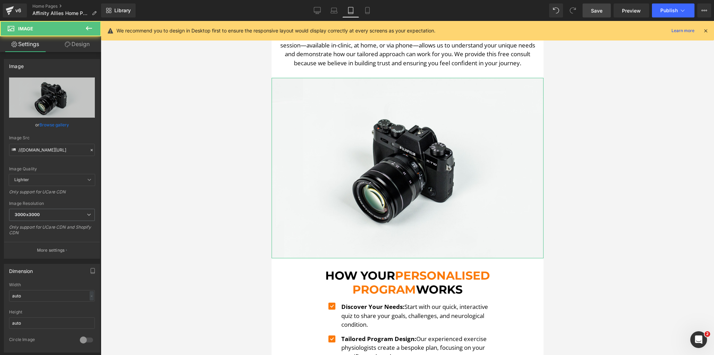
click at [69, 40] on link "Design" at bounding box center [77, 44] width 51 height 16
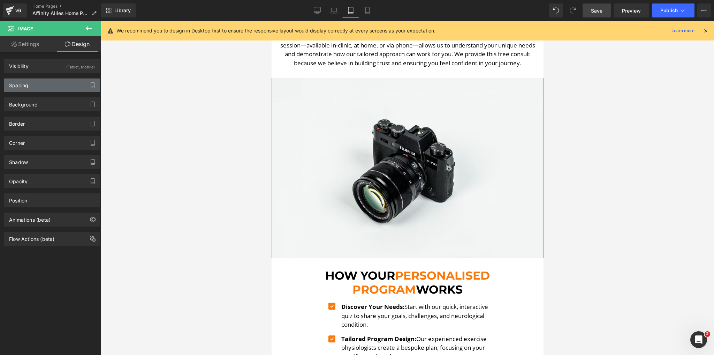
click at [33, 80] on div "Spacing" at bounding box center [52, 84] width 96 height 13
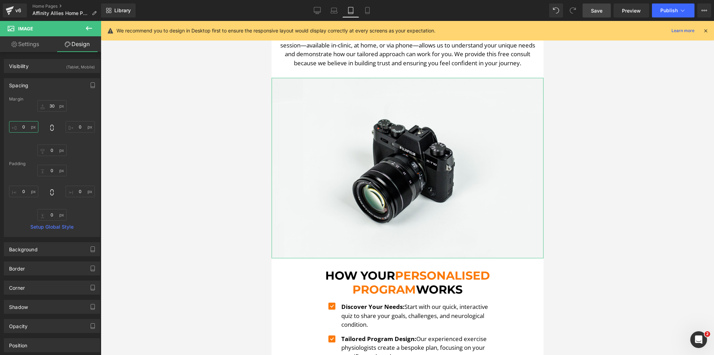
click at [26, 123] on input "0" at bounding box center [23, 127] width 29 height 12
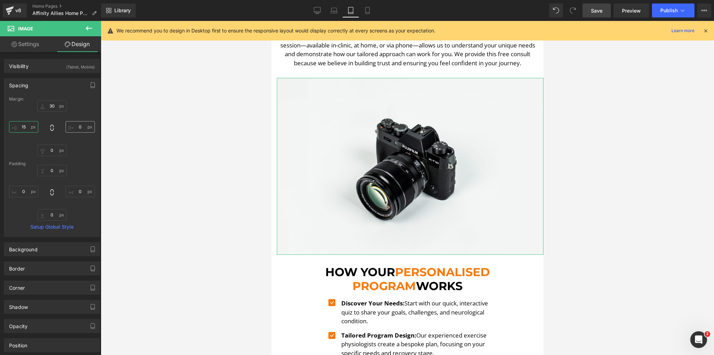
type input "15"
click at [80, 126] on input "0" at bounding box center [80, 127] width 29 height 12
type input "15"
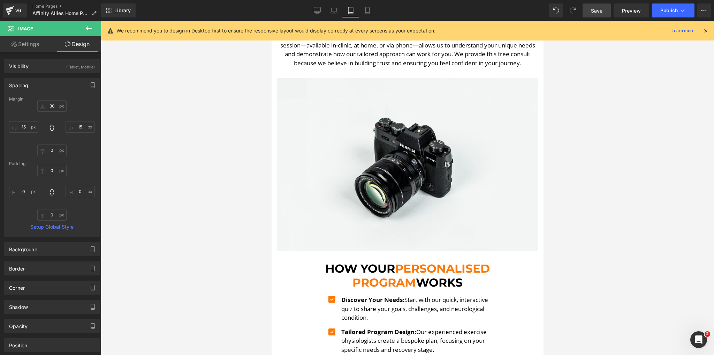
click at [240, 163] on div at bounding box center [407, 188] width 613 height 334
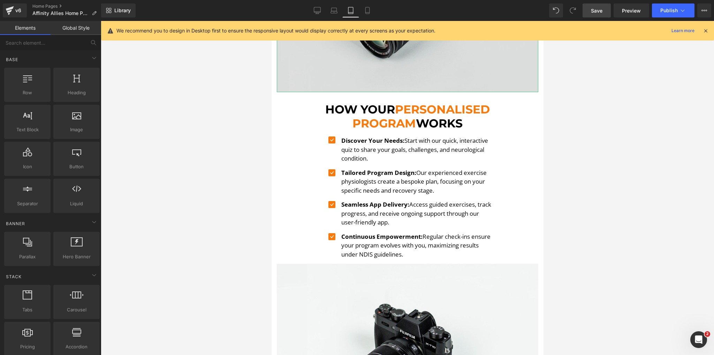
scroll to position [1757, 0]
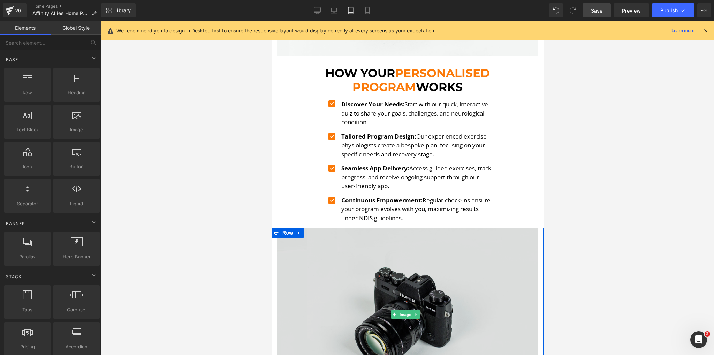
click at [336, 240] on img at bounding box center [407, 313] width 262 height 173
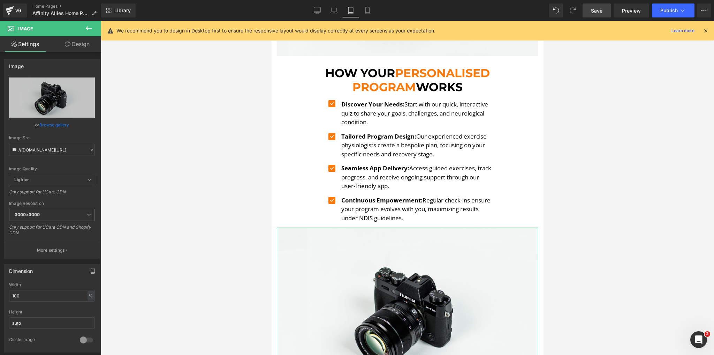
click at [68, 47] on link "Design" at bounding box center [77, 44] width 51 height 16
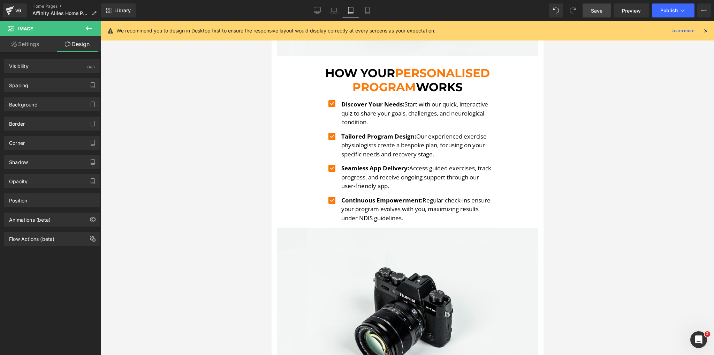
click at [179, 119] on div at bounding box center [407, 188] width 613 height 334
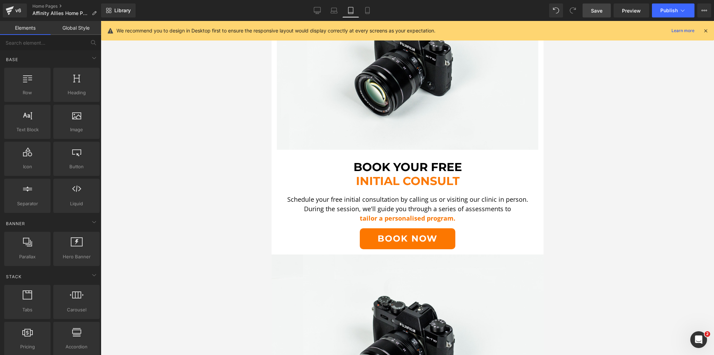
scroll to position [2120, 0]
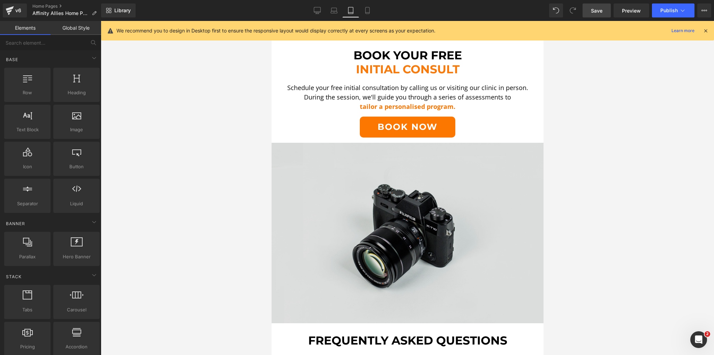
click at [301, 151] on img at bounding box center [407, 233] width 272 height 180
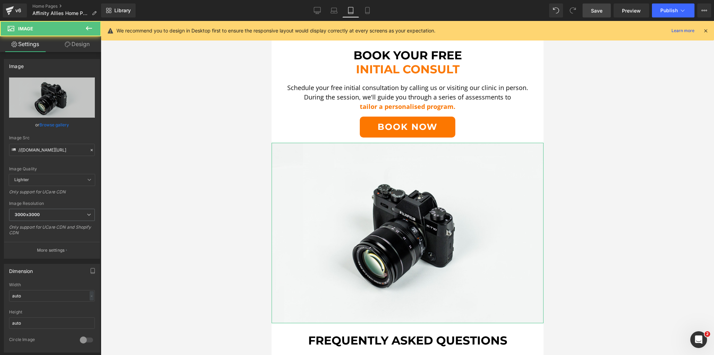
click at [74, 43] on link "Design" at bounding box center [77, 44] width 51 height 16
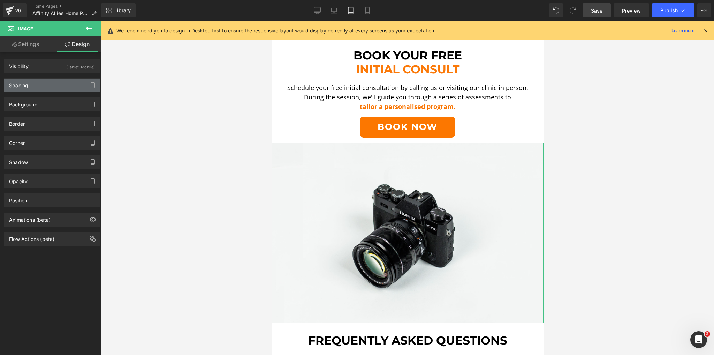
click at [34, 82] on div "Spacing" at bounding box center [52, 84] width 96 height 13
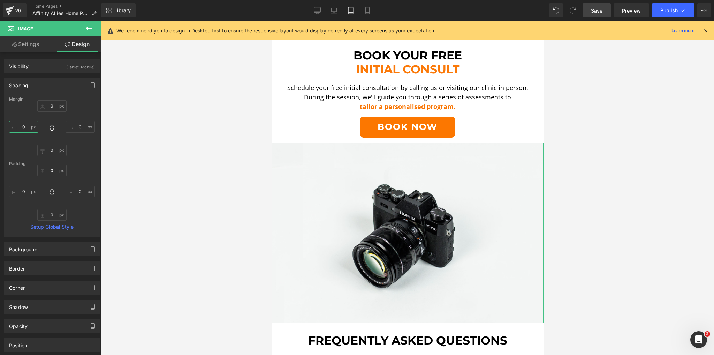
click at [20, 125] on input "0" at bounding box center [23, 127] width 29 height 12
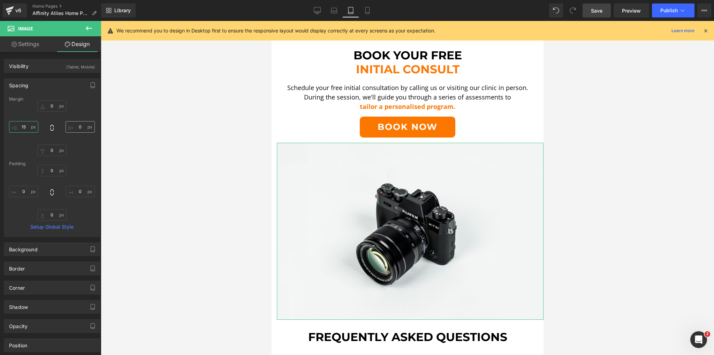
type input "15"
click at [81, 129] on input "0" at bounding box center [80, 127] width 29 height 12
type input "15"
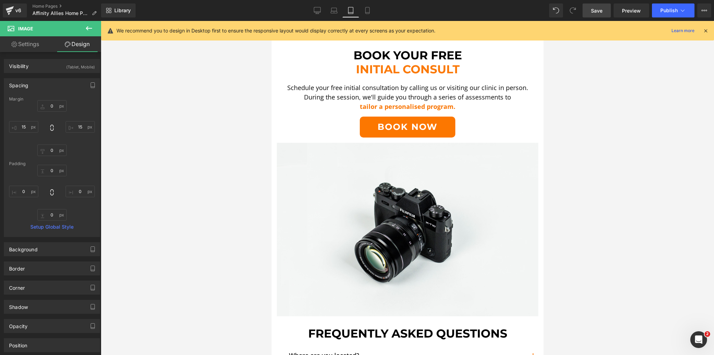
click at [172, 148] on div at bounding box center [407, 188] width 613 height 334
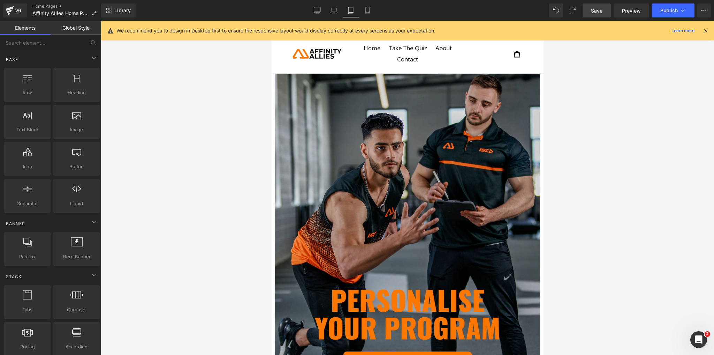
scroll to position [0, 0]
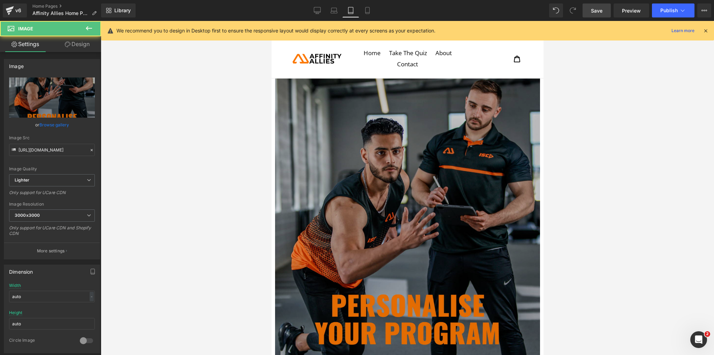
click at [290, 81] on img at bounding box center [407, 243] width 265 height 331
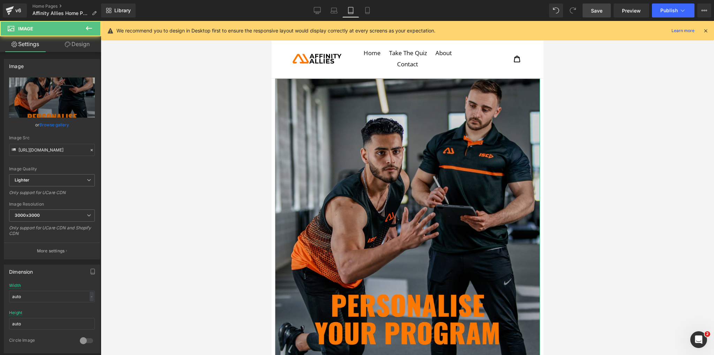
click at [67, 45] on icon at bounding box center [68, 44] width 6 height 6
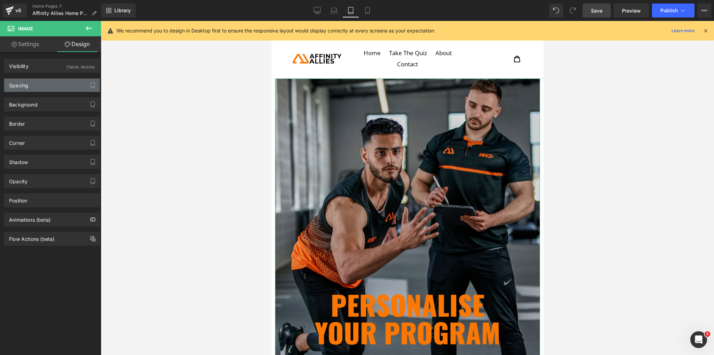
click at [28, 84] on div "Spacing" at bounding box center [18, 83] width 19 height 10
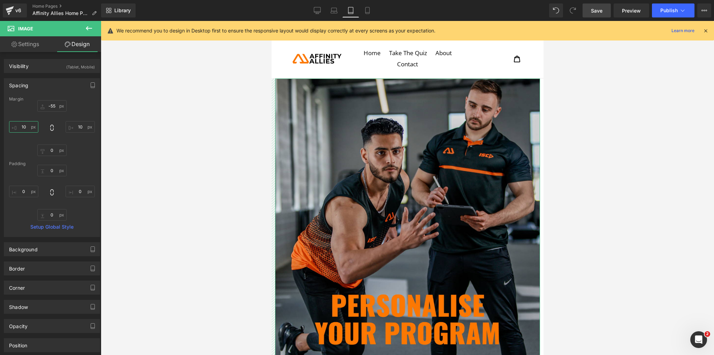
click at [29, 127] on input "10" at bounding box center [23, 127] width 29 height 12
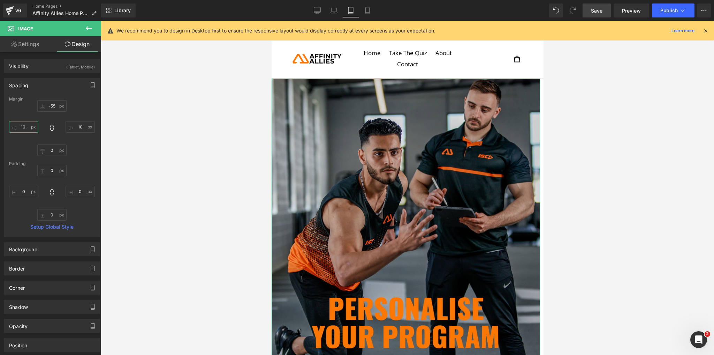
drag, startPoint x: 24, startPoint y: 126, endPoint x: -14, endPoint y: 124, distance: 37.7
click at [0, 124] on html "Row You are previewing how the will restyle your page. You can not edit Element…" at bounding box center [357, 177] width 714 height 355
click at [32, 127] on input "10." at bounding box center [23, 127] width 29 height 12
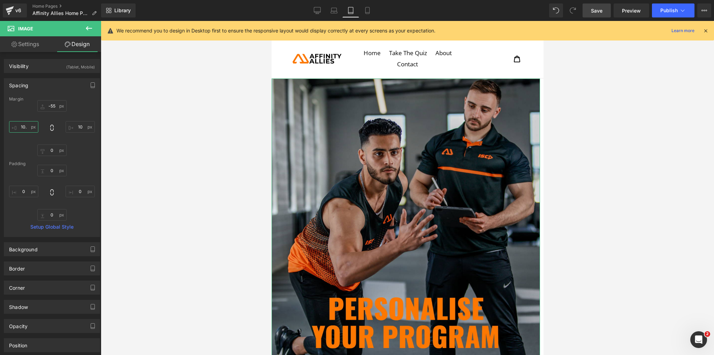
click at [28, 127] on input "10." at bounding box center [23, 127] width 29 height 12
type input "0"
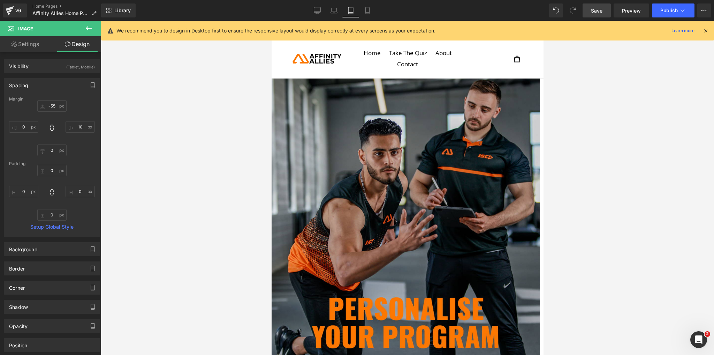
click at [201, 143] on div at bounding box center [407, 188] width 613 height 334
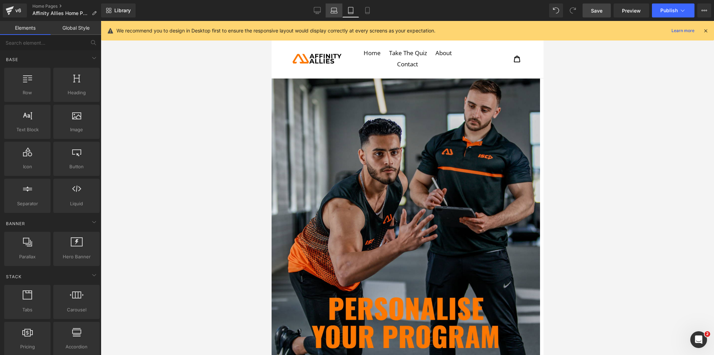
click at [333, 6] on link "Laptop" at bounding box center [334, 10] width 17 height 14
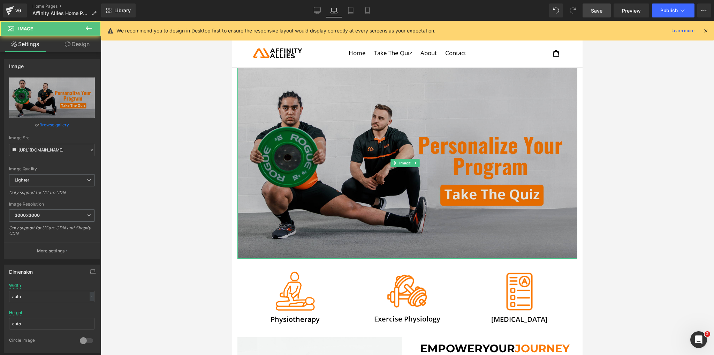
click at [339, 124] on img at bounding box center [407, 162] width 340 height 191
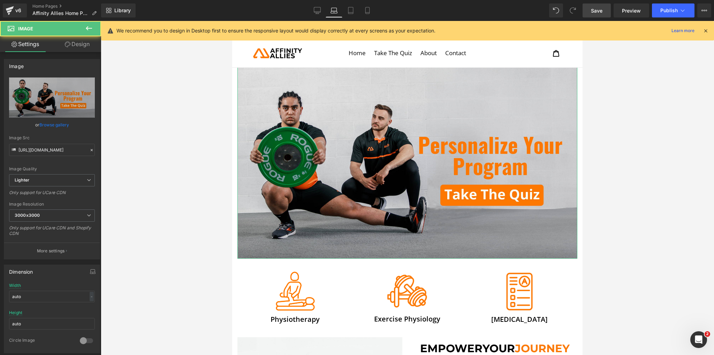
click at [84, 43] on link "Design" at bounding box center [77, 44] width 51 height 16
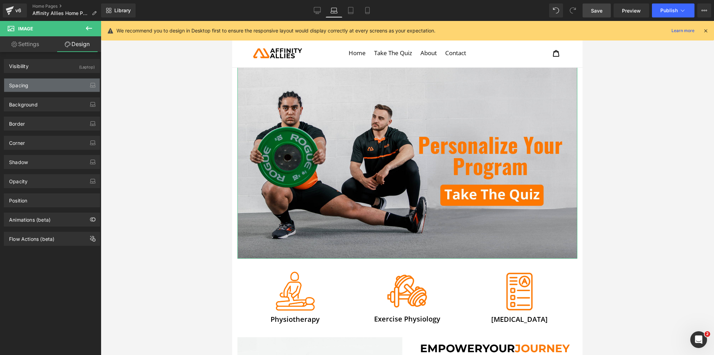
click at [32, 80] on div "Spacing" at bounding box center [52, 84] width 96 height 13
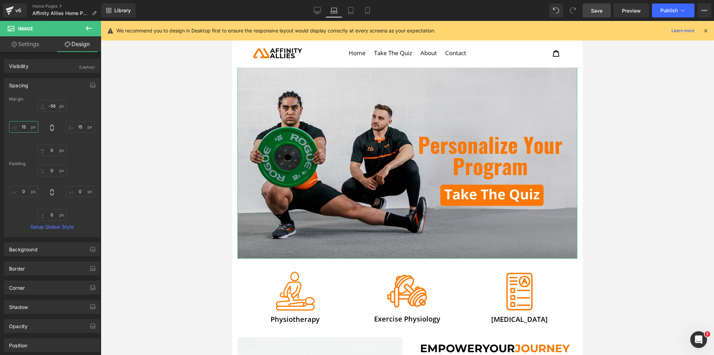
click at [27, 127] on input "15" at bounding box center [23, 127] width 29 height 12
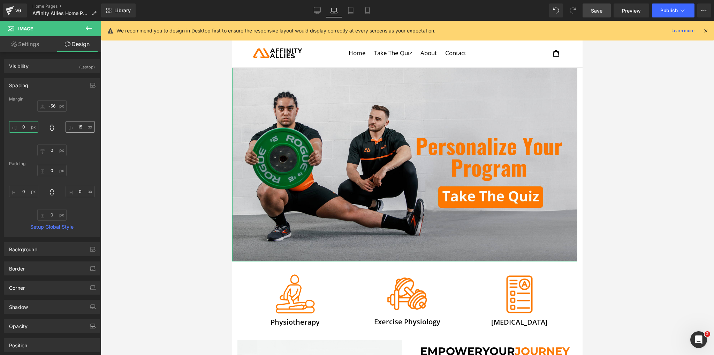
type input "0"
click at [81, 127] on input "15" at bounding box center [80, 127] width 29 height 12
type input "0"
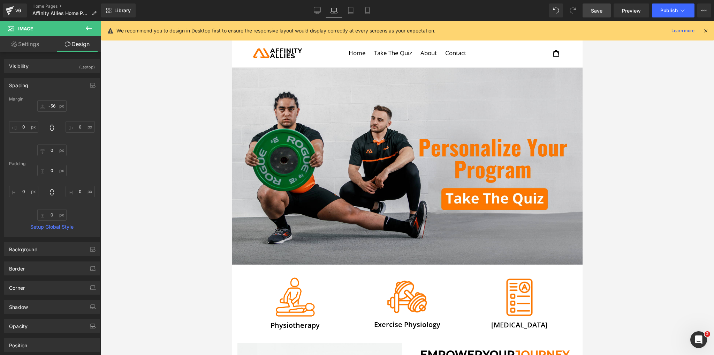
click at [183, 145] on div at bounding box center [407, 188] width 613 height 334
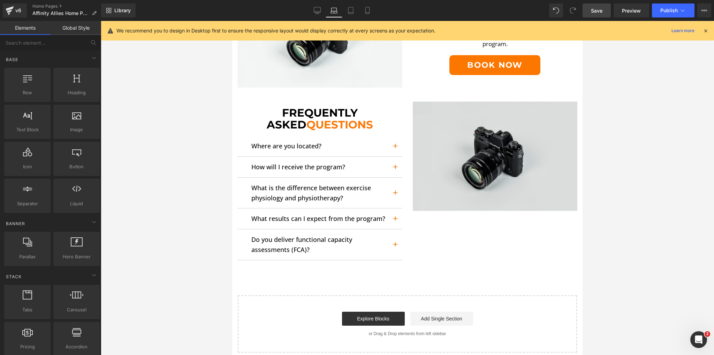
scroll to position [1032, 0]
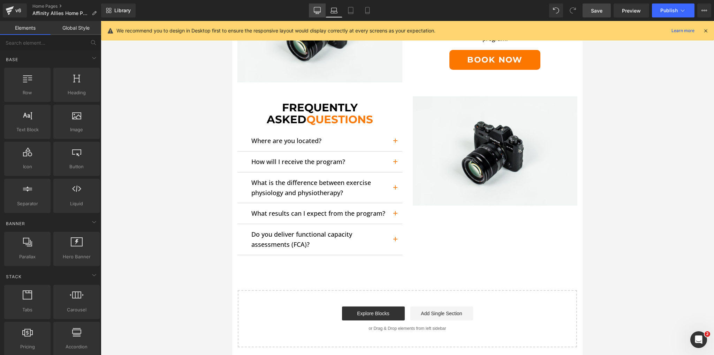
click at [312, 10] on link "Desktop" at bounding box center [317, 10] width 17 height 14
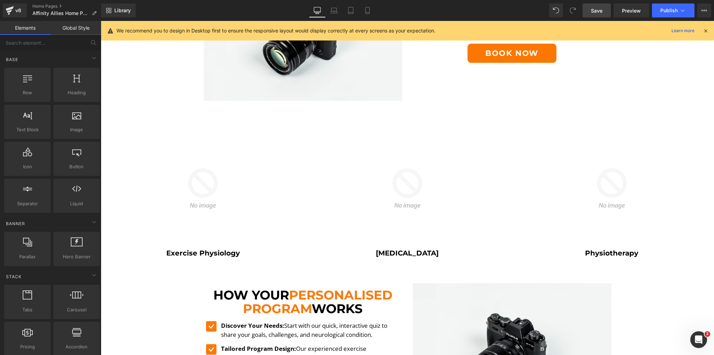
scroll to position [430, 0]
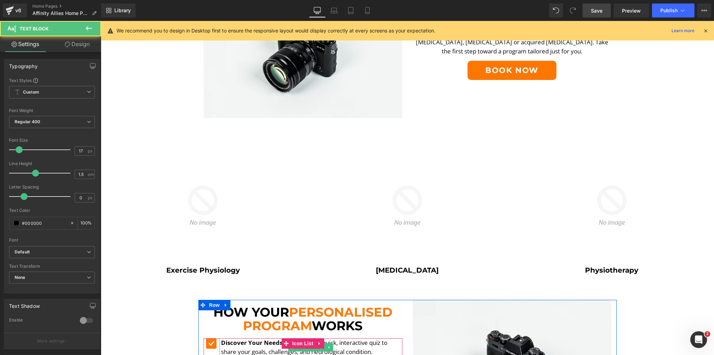
click at [254, 338] on strong "Discover Your Needs:" at bounding box center [252, 342] width 63 height 8
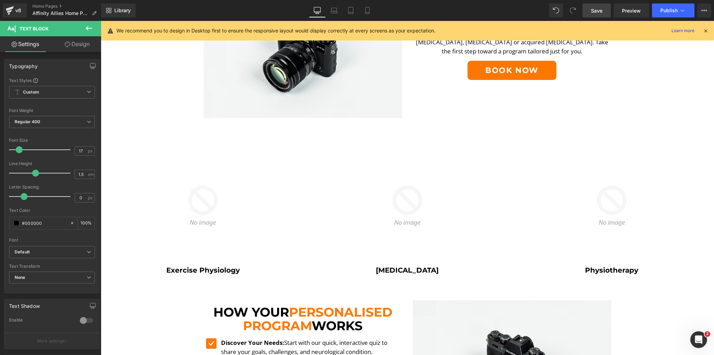
click at [82, 42] on link "Design" at bounding box center [77, 44] width 51 height 16
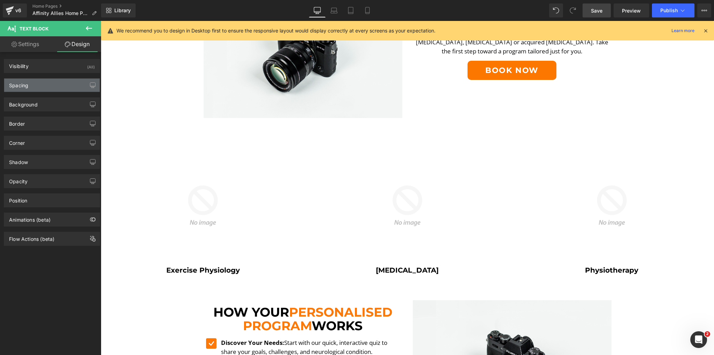
click at [37, 84] on div "Spacing" at bounding box center [52, 84] width 96 height 13
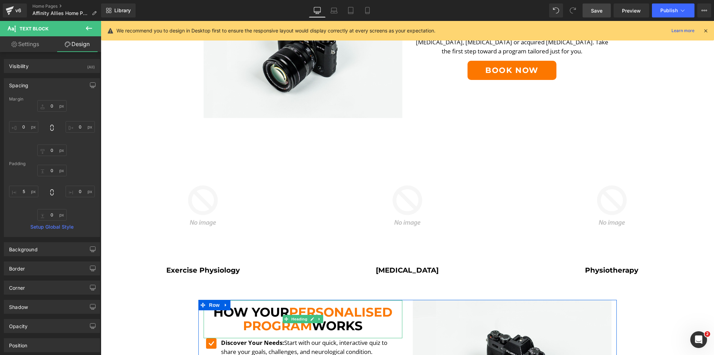
click at [288, 320] on span "Program" at bounding box center [277, 325] width 69 height 15
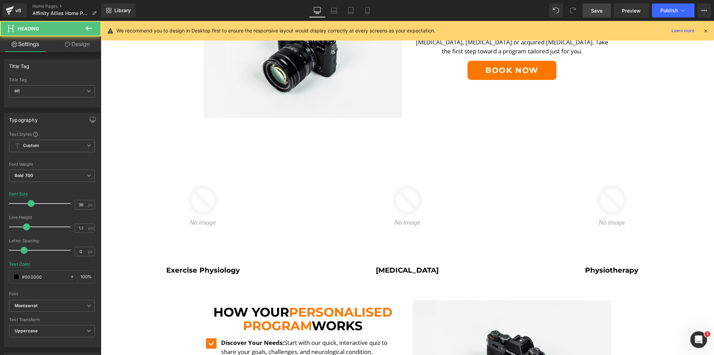
click at [81, 42] on link "Design" at bounding box center [77, 44] width 51 height 16
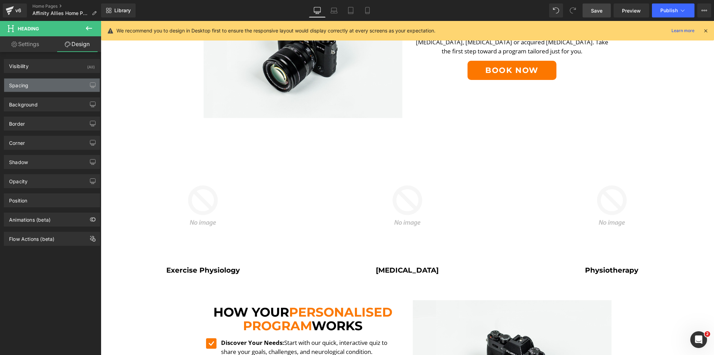
click at [62, 85] on div "Spacing" at bounding box center [52, 84] width 96 height 13
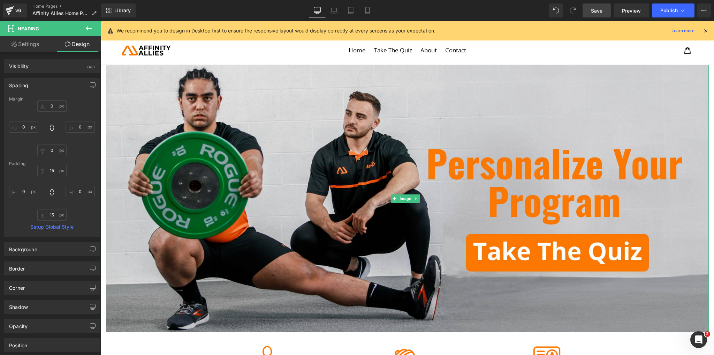
scroll to position [0, 0]
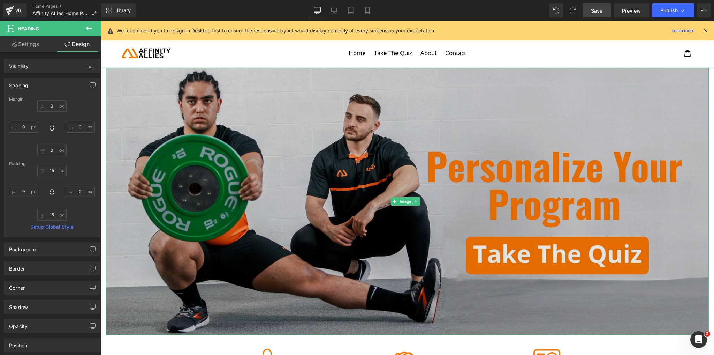
click at [191, 101] on img at bounding box center [407, 201] width 603 height 267
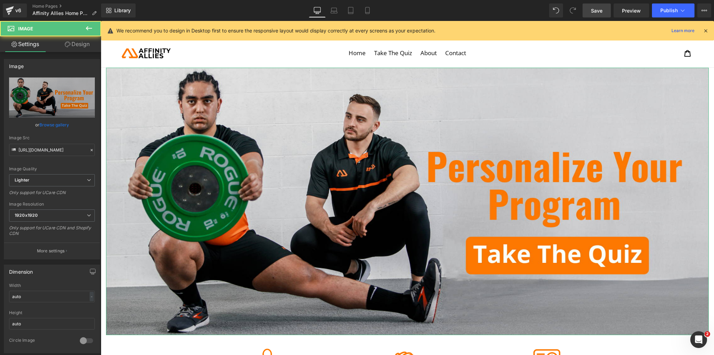
click at [81, 46] on link "Design" at bounding box center [77, 44] width 51 height 16
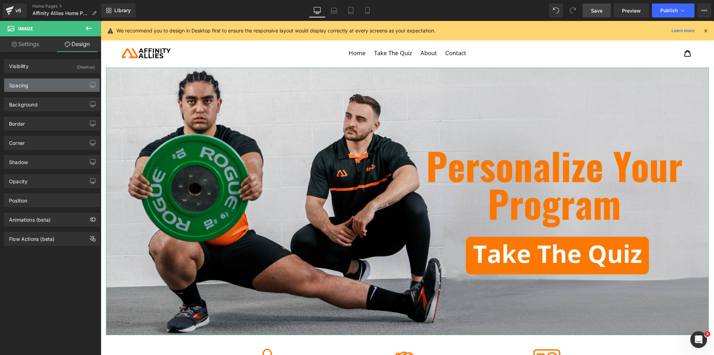
click at [49, 80] on div "Spacing" at bounding box center [52, 84] width 96 height 13
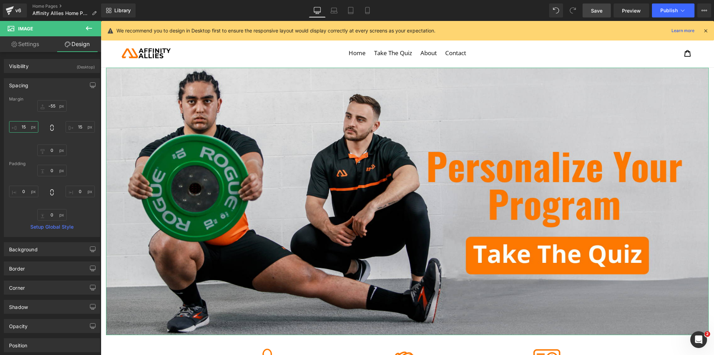
click at [24, 123] on input "15" at bounding box center [23, 127] width 29 height 12
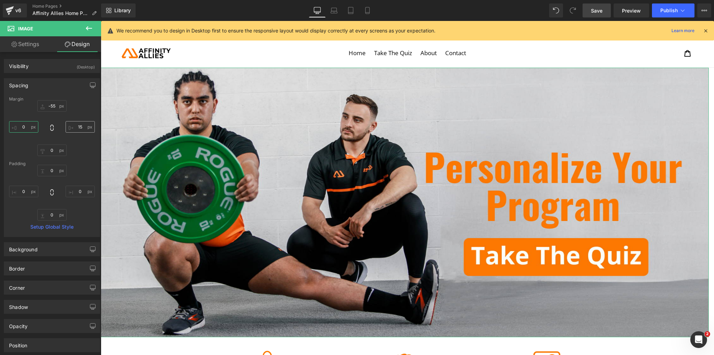
type input "0"
click at [78, 123] on input "15" at bounding box center [80, 127] width 29 height 12
type input "0"
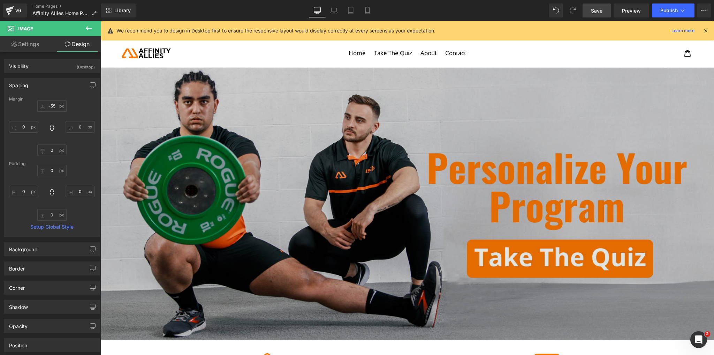
click at [279, 115] on img at bounding box center [407, 204] width 613 height 272
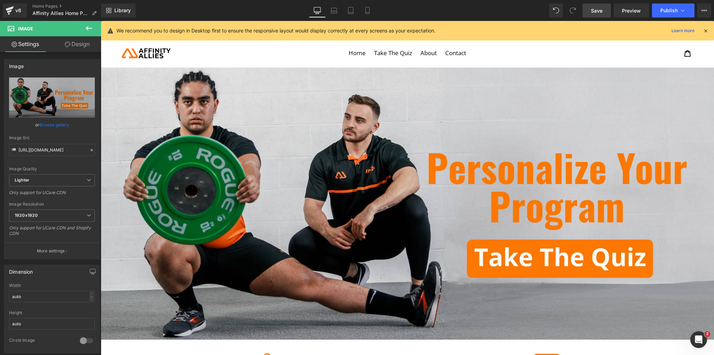
drag, startPoint x: 590, startPoint y: 10, endPoint x: 322, endPoint y: 53, distance: 271.2
click at [590, 10] on link "Save" at bounding box center [597, 10] width 28 height 14
click at [590, 9] on link "Save" at bounding box center [597, 10] width 28 height 14
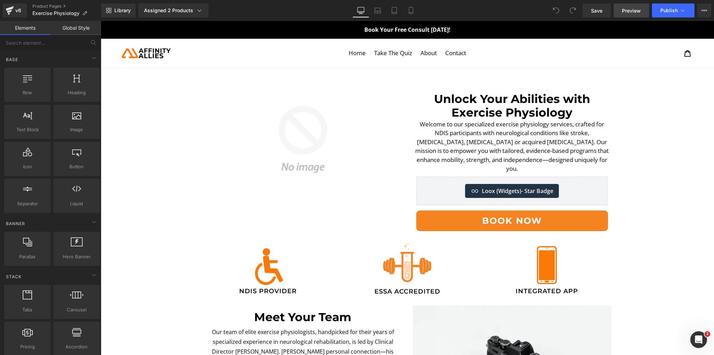
click at [629, 8] on span "Preview" at bounding box center [631, 10] width 19 height 7
click at [657, 11] on button "Publish" at bounding box center [673, 10] width 43 height 14
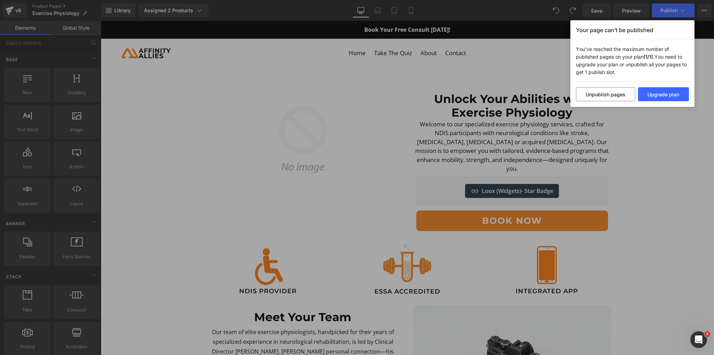
click at [337, 169] on div "Your page can’t be published You've reached the maximum number of published pag…" at bounding box center [357, 177] width 714 height 355
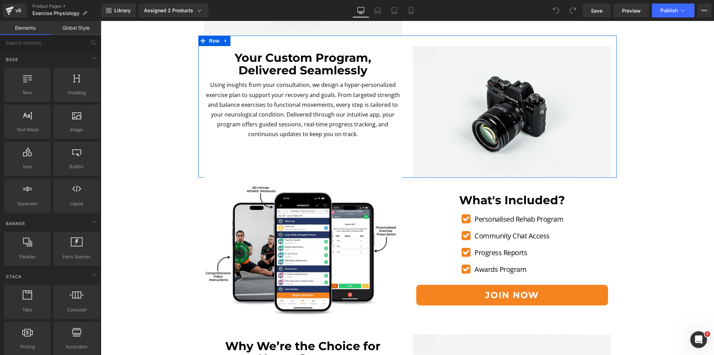
scroll to position [600, 0]
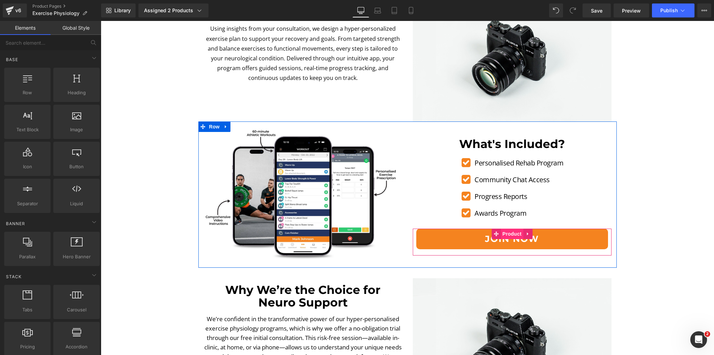
click at [506, 233] on span "Product" at bounding box center [512, 233] width 23 height 10
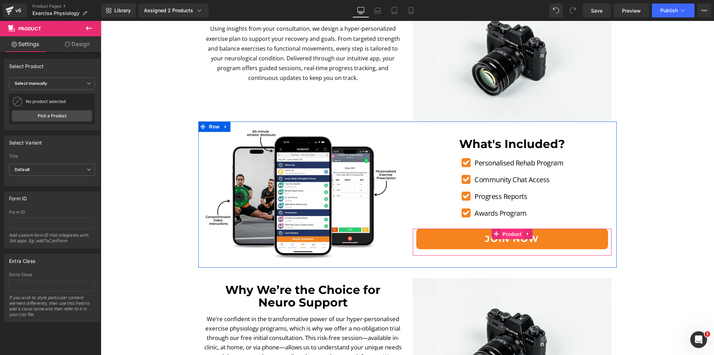
click at [510, 237] on span "Product" at bounding box center [512, 234] width 23 height 10
click at [511, 241] on span "(P) Cart Button" at bounding box center [512, 239] width 40 height 10
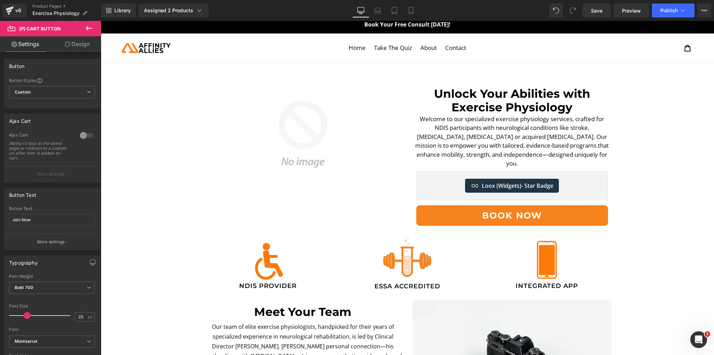
scroll to position [0, 0]
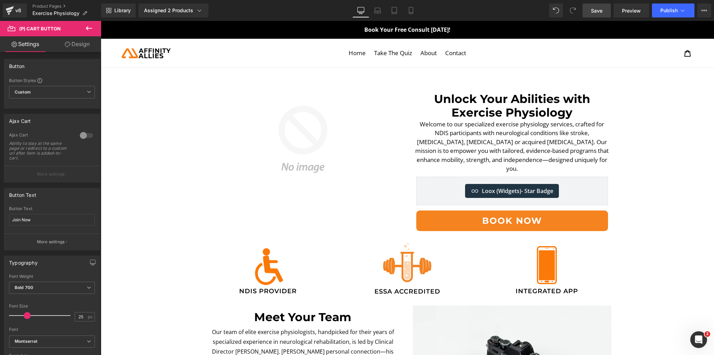
click at [608, 9] on link "Save" at bounding box center [597, 10] width 28 height 14
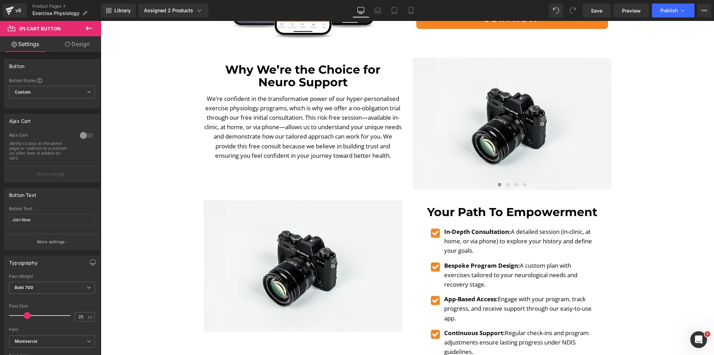
scroll to position [893, 0]
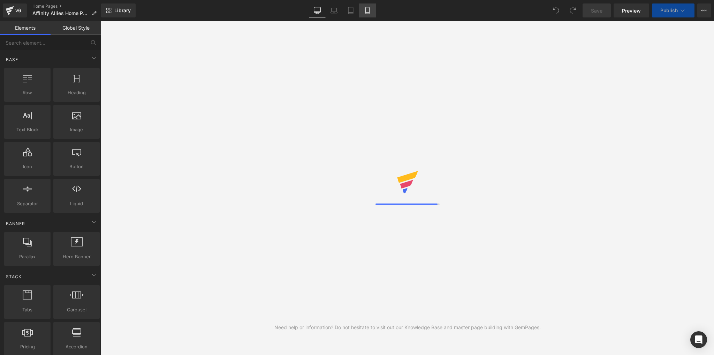
click at [366, 8] on icon at bounding box center [367, 10] width 7 height 7
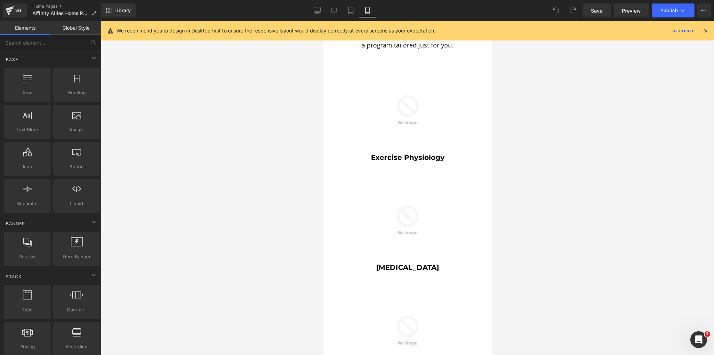
scroll to position [307, 0]
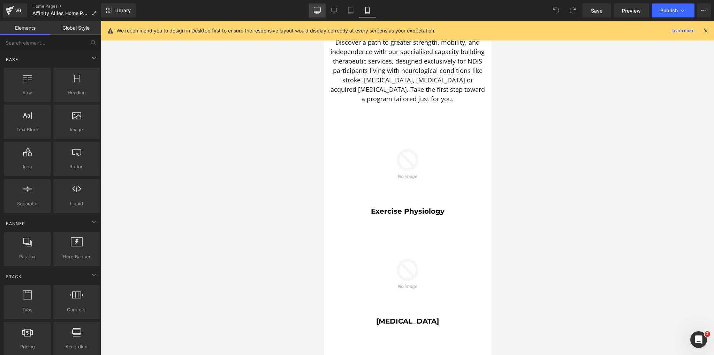
click at [323, 4] on link "Desktop" at bounding box center [317, 10] width 17 height 14
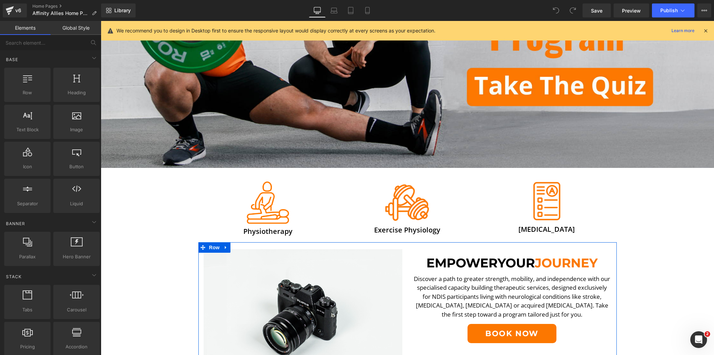
scroll to position [146, 0]
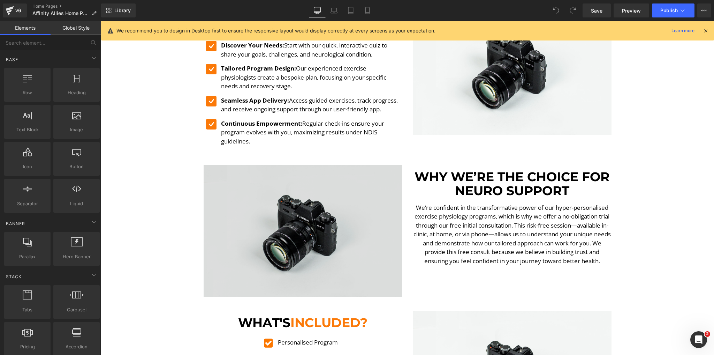
click at [314, 205] on img at bounding box center [303, 231] width 199 height 132
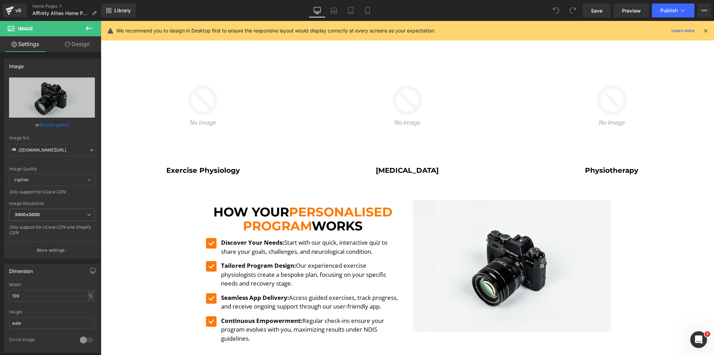
scroll to position [648, 0]
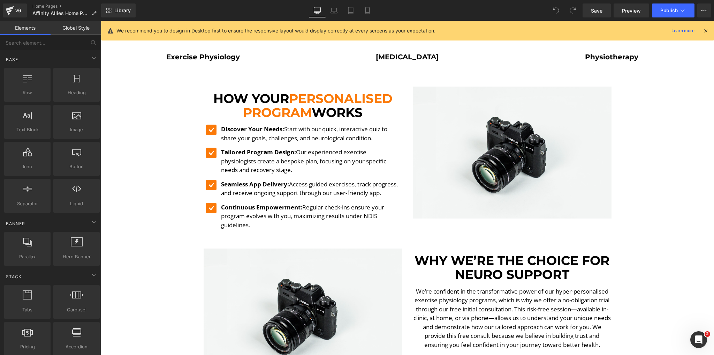
click at [163, 155] on div "Image Image Image Physiotherapy Heading Image Exercise Physiology Heading Image…" at bounding box center [407, 191] width 613 height 1504
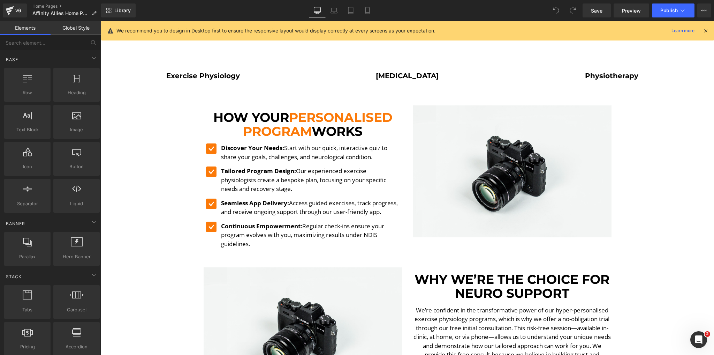
scroll to position [620, 0]
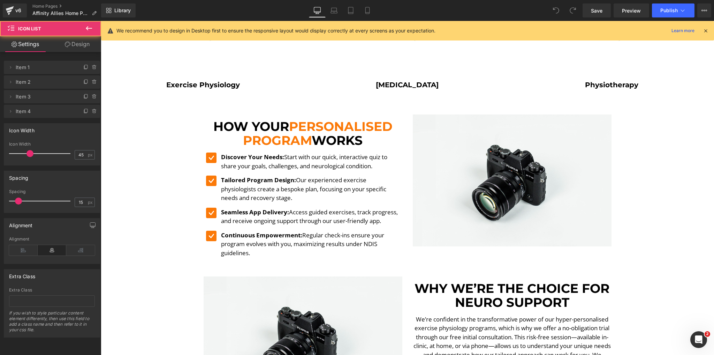
click at [208, 152] on div "Icon Discover Your Needs: Start with our quick, interactive quiz to share your …" at bounding box center [303, 207] width 199 height 110
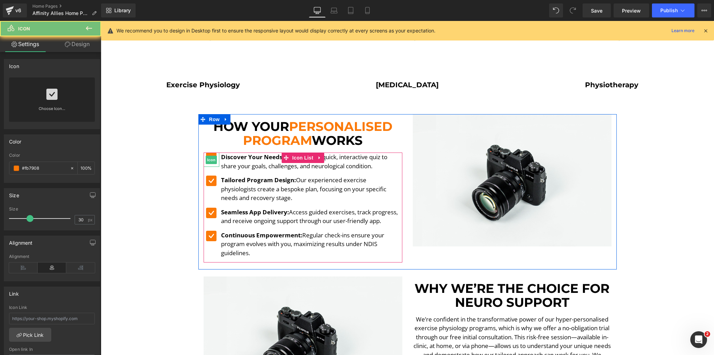
click at [209, 153] on div "Icon" at bounding box center [212, 159] width 16 height 14
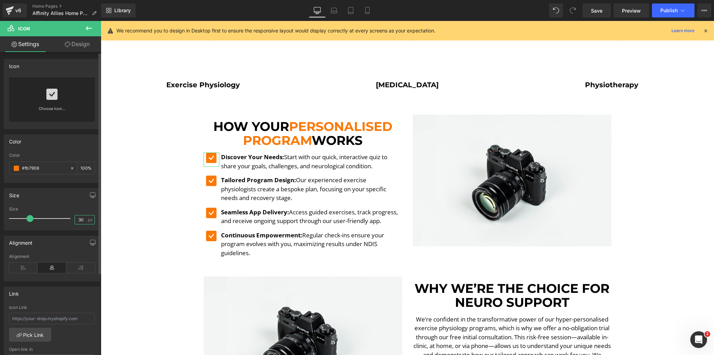
click at [80, 220] on input "30" at bounding box center [81, 219] width 12 height 9
type input "25"
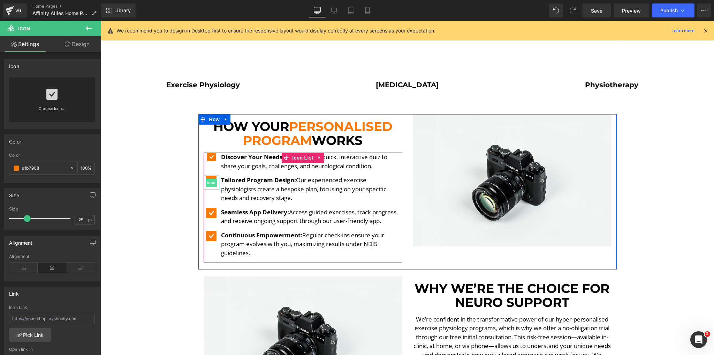
click at [206, 180] on span "Icon" at bounding box center [211, 183] width 11 height 8
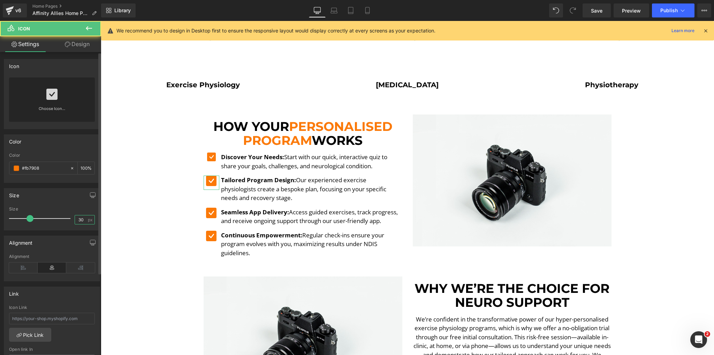
click at [78, 217] on input "30" at bounding box center [81, 219] width 12 height 9
type input "25"
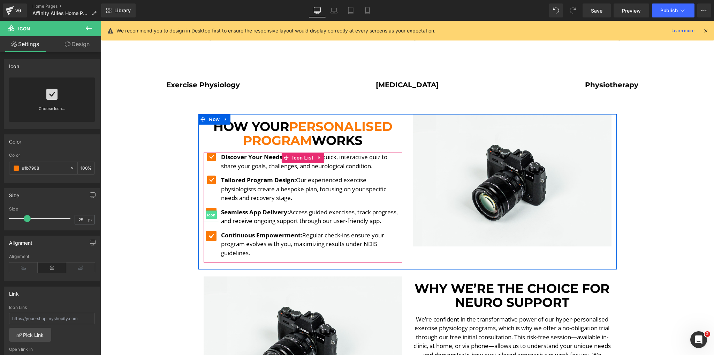
click at [211, 211] on span "Icon" at bounding box center [211, 215] width 11 height 8
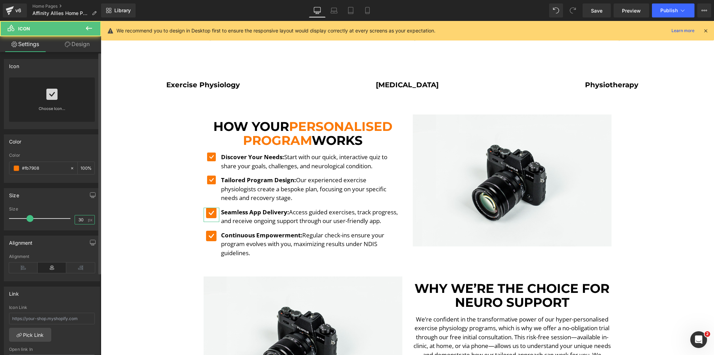
click at [80, 219] on input "30" at bounding box center [81, 219] width 12 height 9
type input "25"
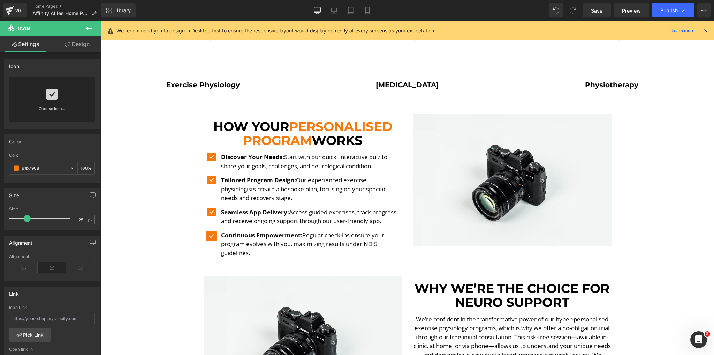
click at [210, 234] on span "Icon" at bounding box center [211, 237] width 11 height 8
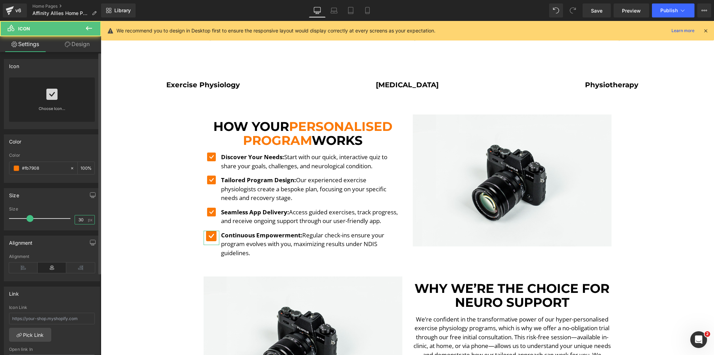
click at [76, 220] on input "30" at bounding box center [81, 219] width 12 height 9
type input "25"
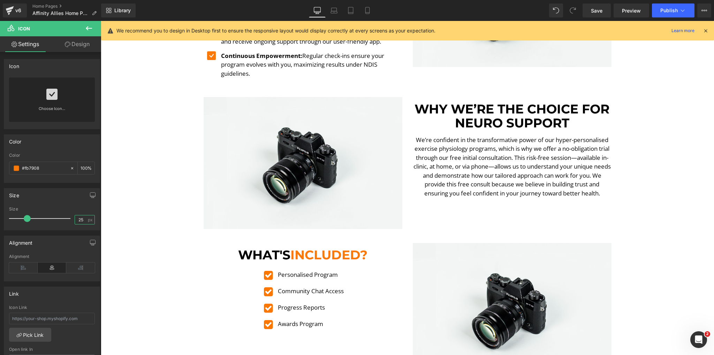
scroll to position [787, 0]
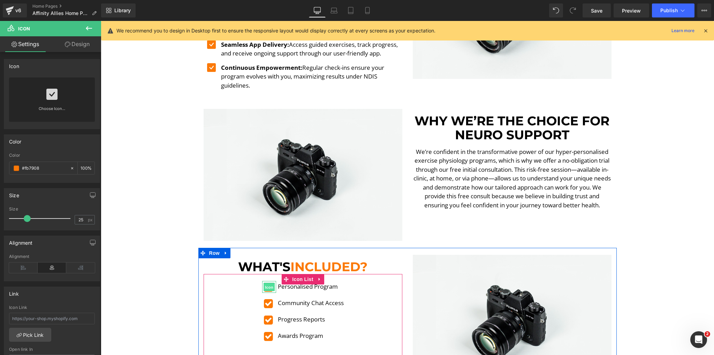
click at [266, 285] on span "Icon" at bounding box center [269, 287] width 11 height 8
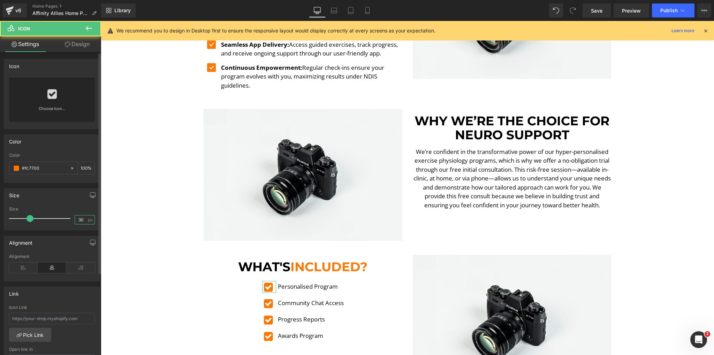
click at [78, 220] on input "30" at bounding box center [81, 219] width 12 height 9
type input "30"
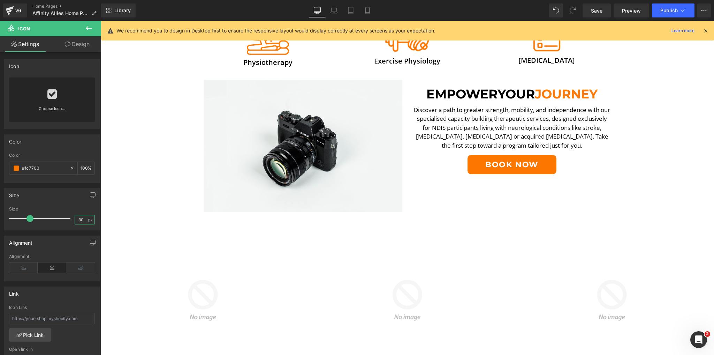
scroll to position [257, 0]
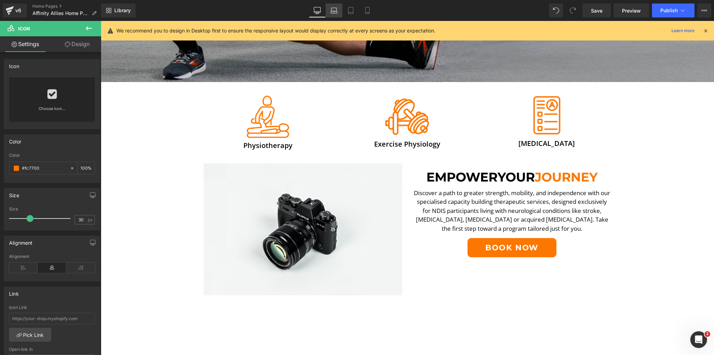
click at [339, 13] on link "Laptop" at bounding box center [334, 10] width 17 height 14
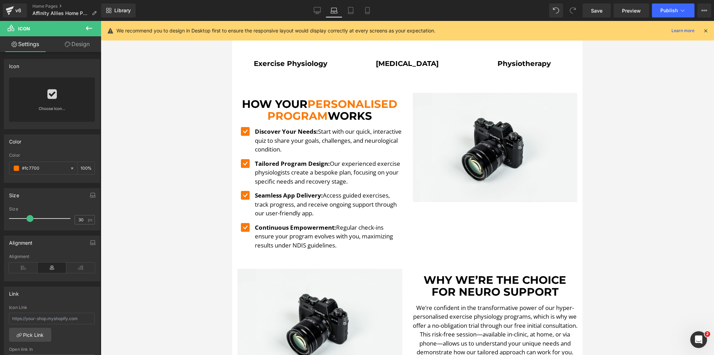
scroll to position [481, 0]
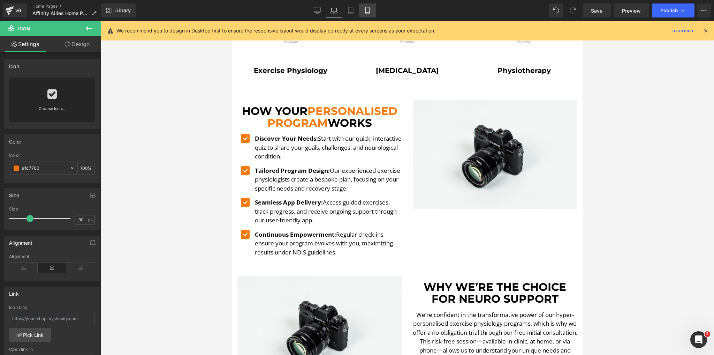
click at [366, 9] on icon at bounding box center [367, 10] width 7 height 7
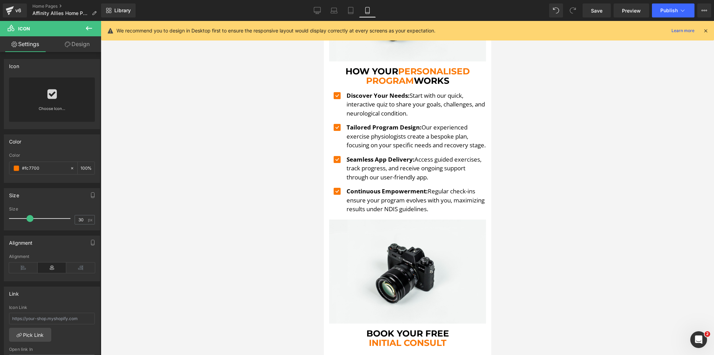
scroll to position [1227, 0]
click at [596, 16] on link "Save" at bounding box center [597, 10] width 28 height 14
